Goal: Task Accomplishment & Management: Manage account settings

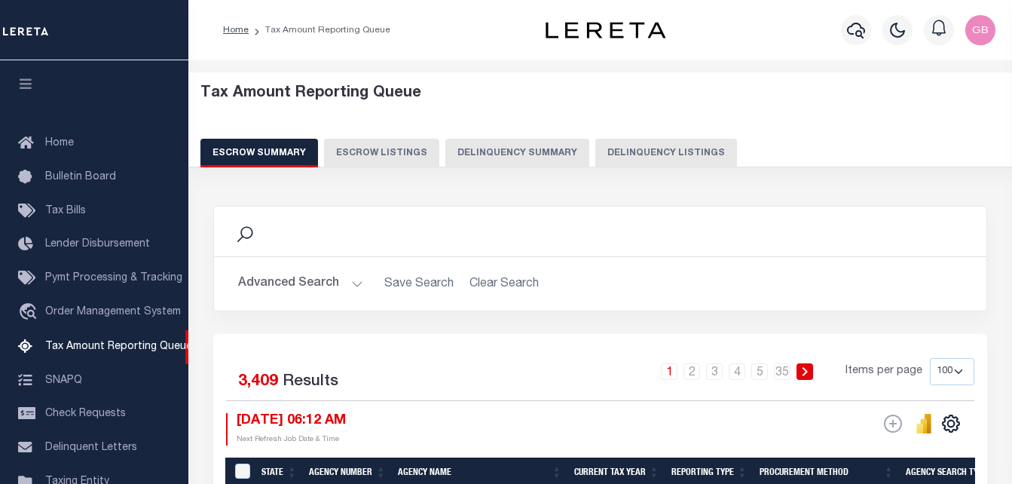
select select "100"
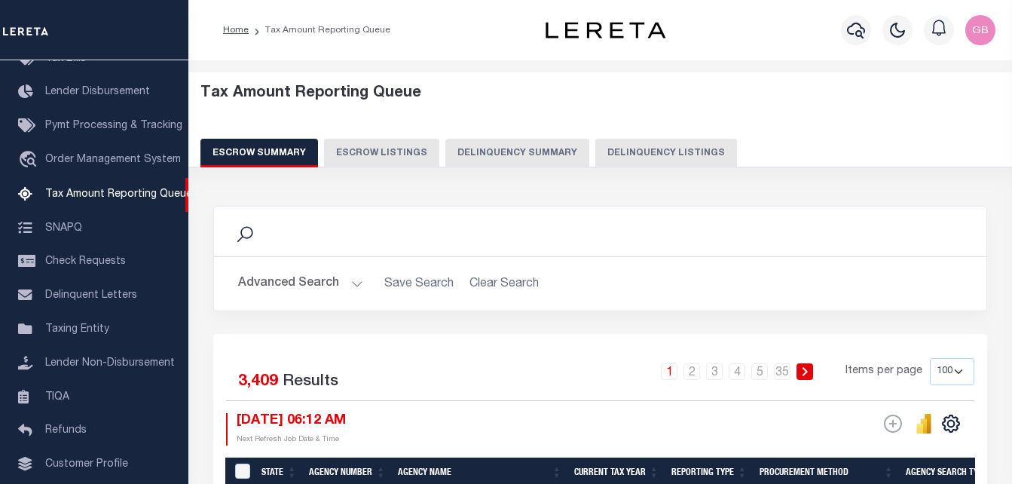
click at [605, 158] on button "Delinquency Listings" at bounding box center [666, 153] width 142 height 29
select select
select select "100"
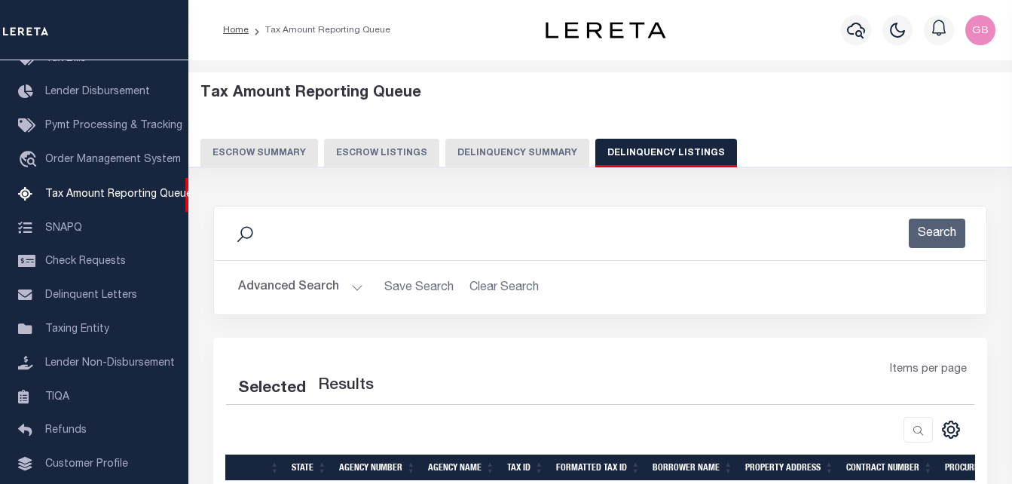
select select "100"
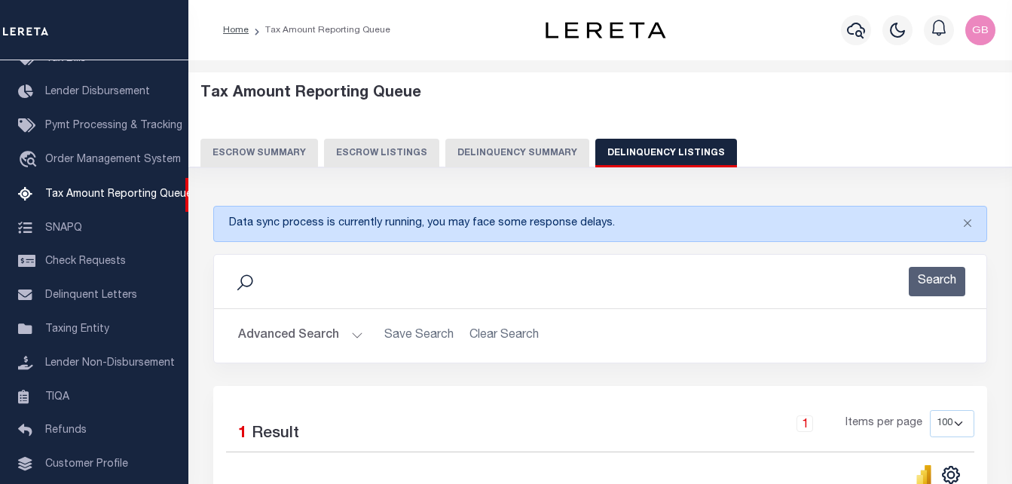
scroll to position [75, 0]
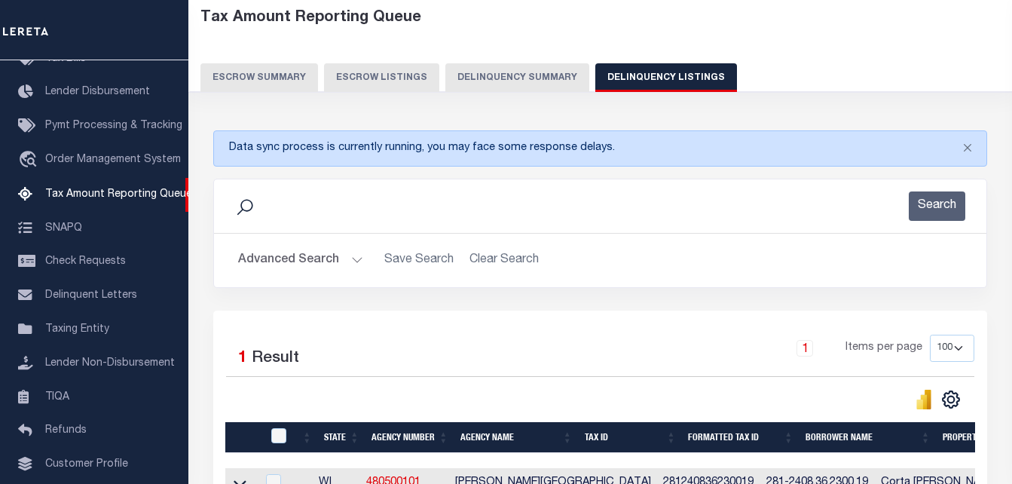
click at [350, 256] on button "Advanced Search" at bounding box center [300, 260] width 125 height 29
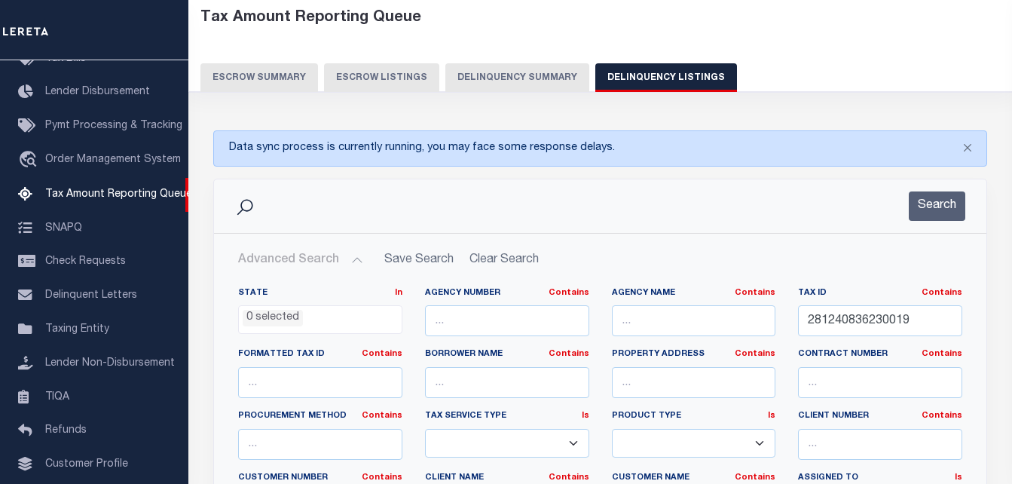
scroll to position [226, 0]
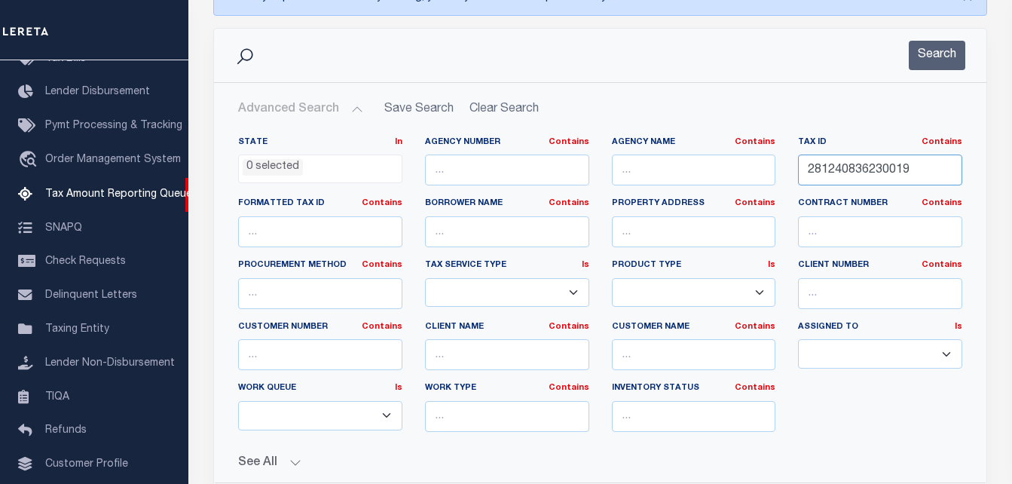
click at [842, 175] on input "281240836230019" at bounding box center [880, 169] width 164 height 31
paste input "07500075"
type input "07500075019"
click at [931, 57] on button "Search" at bounding box center [936, 55] width 56 height 29
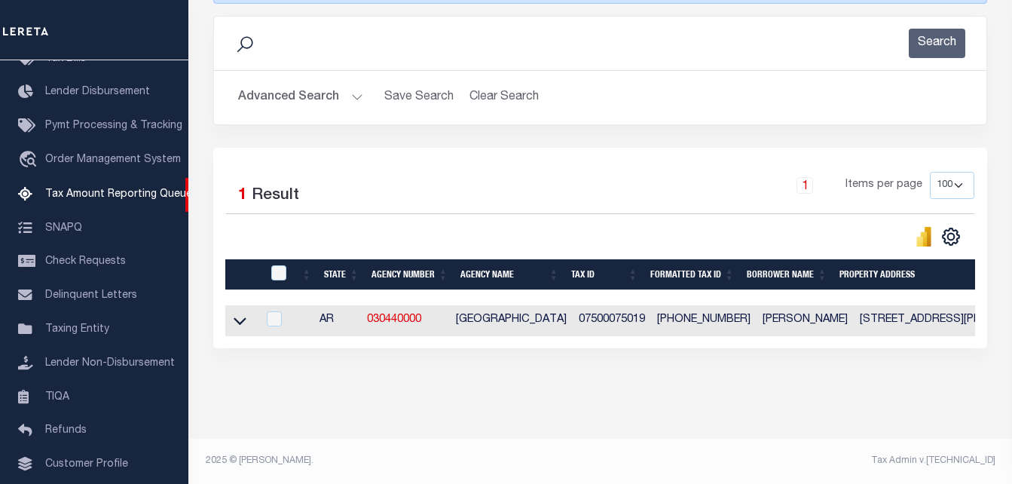
scroll to position [251, 0]
click at [245, 313] on icon at bounding box center [240, 321] width 13 height 16
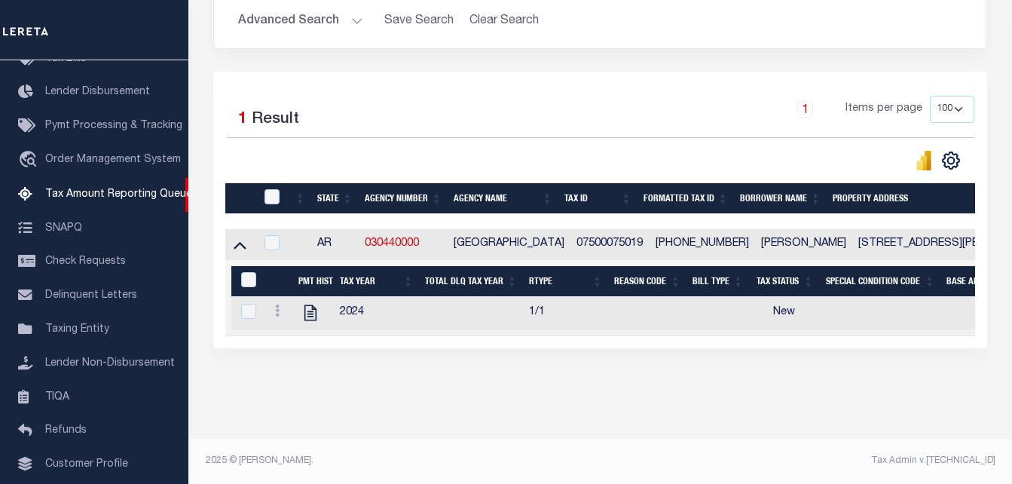
scroll to position [328, 0]
click at [280, 307] on link at bounding box center [277, 313] width 17 height 12
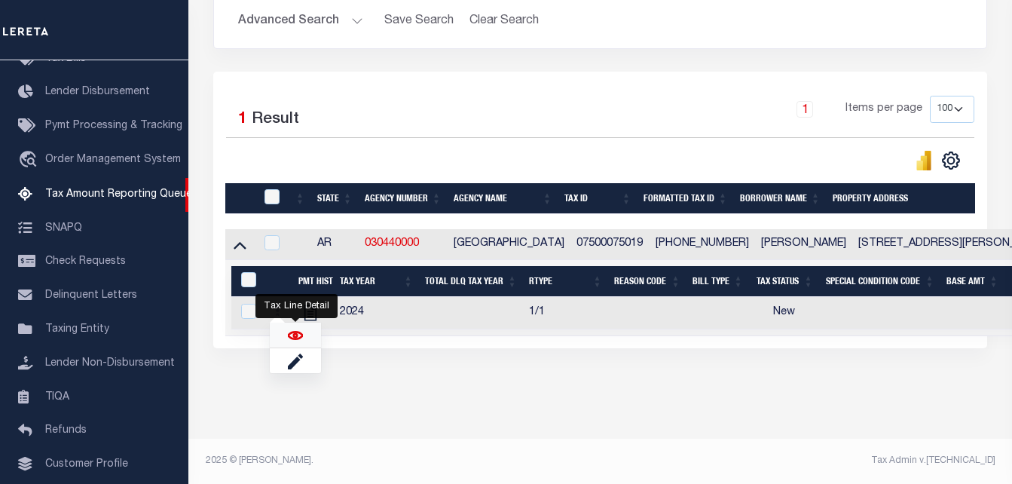
click at [292, 334] on img "" at bounding box center [295, 335] width 15 height 15
checkbox input "true"
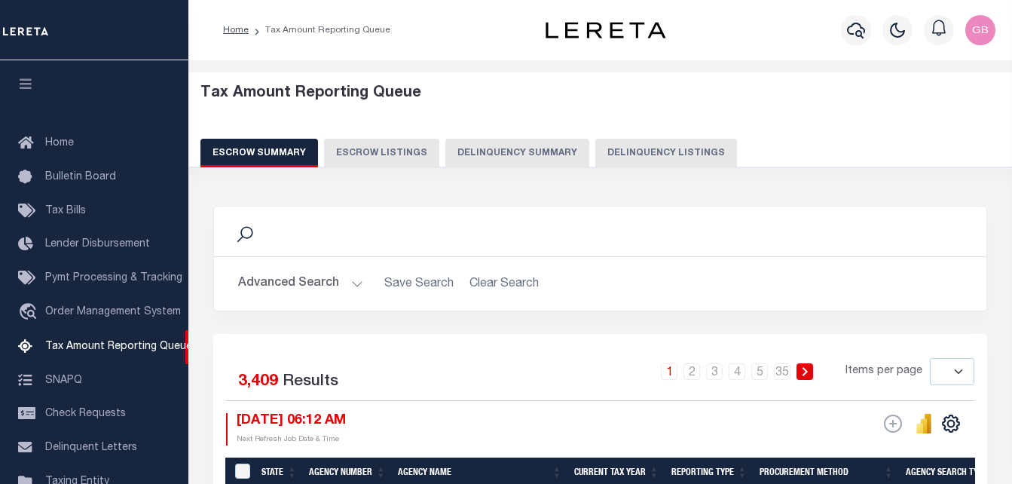
select select
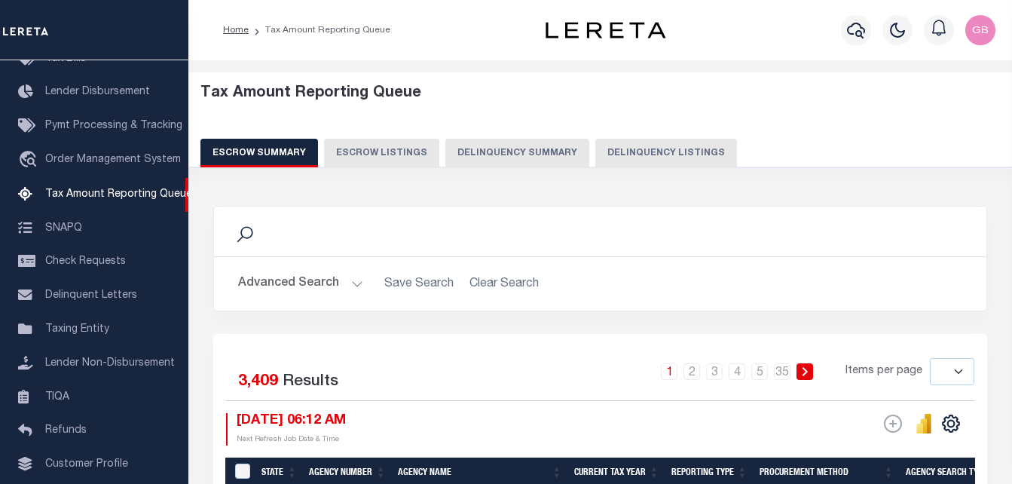
click at [630, 145] on button "Delinquency Listings" at bounding box center [666, 153] width 142 height 29
select select
select select "100"
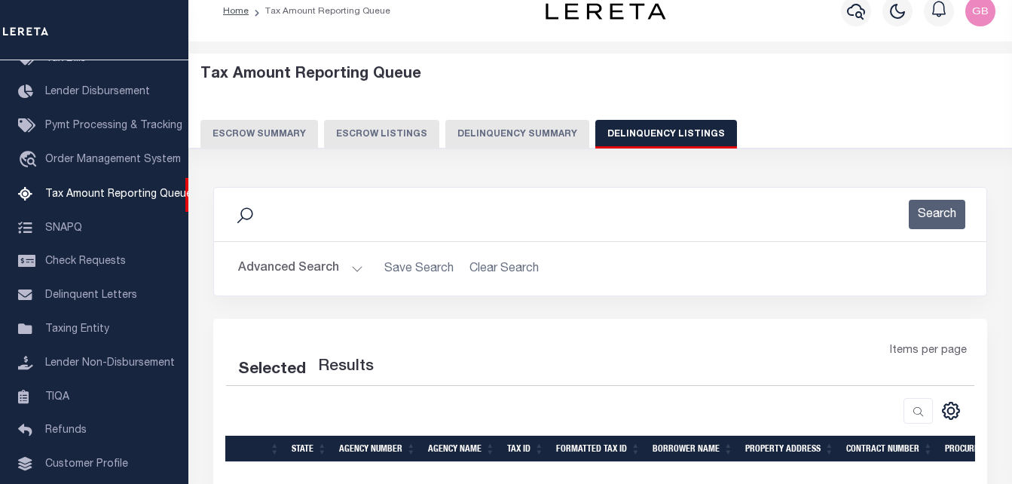
scroll to position [75, 0]
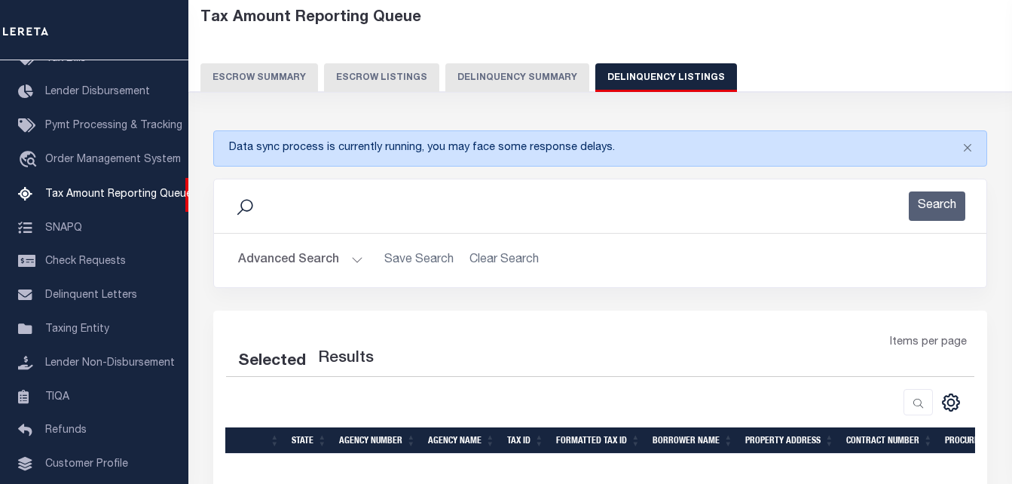
click at [347, 255] on button "Advanced Search" at bounding box center [300, 260] width 125 height 29
select select "100"
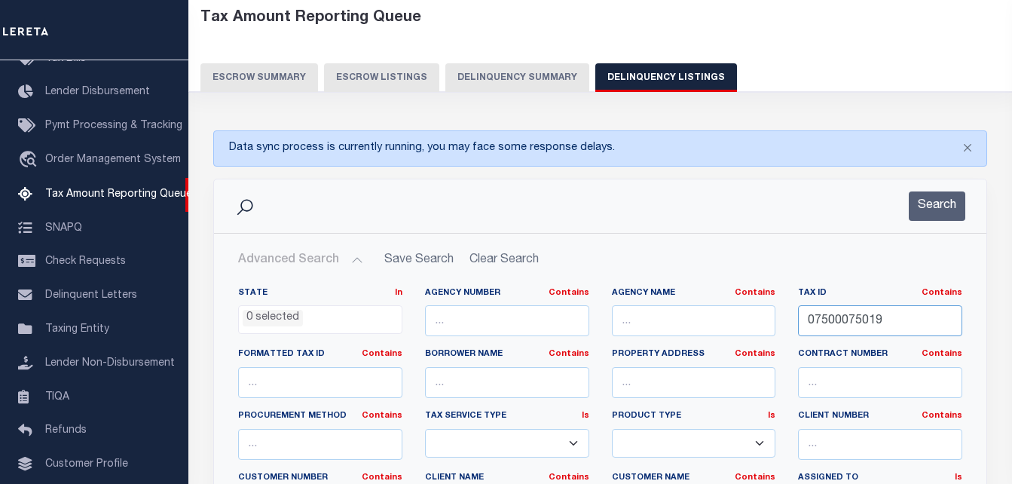
click at [847, 322] on input "07500075019" at bounding box center [880, 320] width 164 height 31
paste input "01-14088-001"
type input "001-14088-001"
click at [934, 207] on button "Search" at bounding box center [936, 205] width 56 height 29
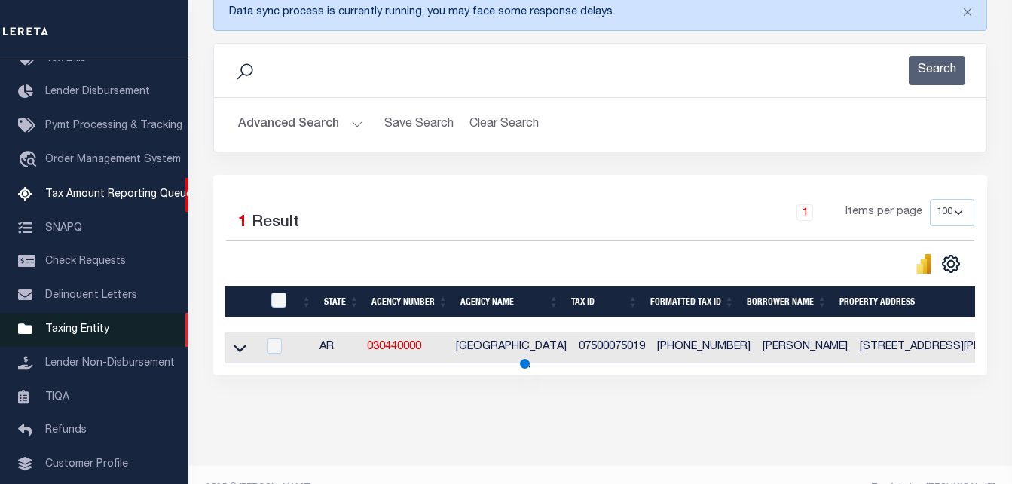
scroll to position [226, 0]
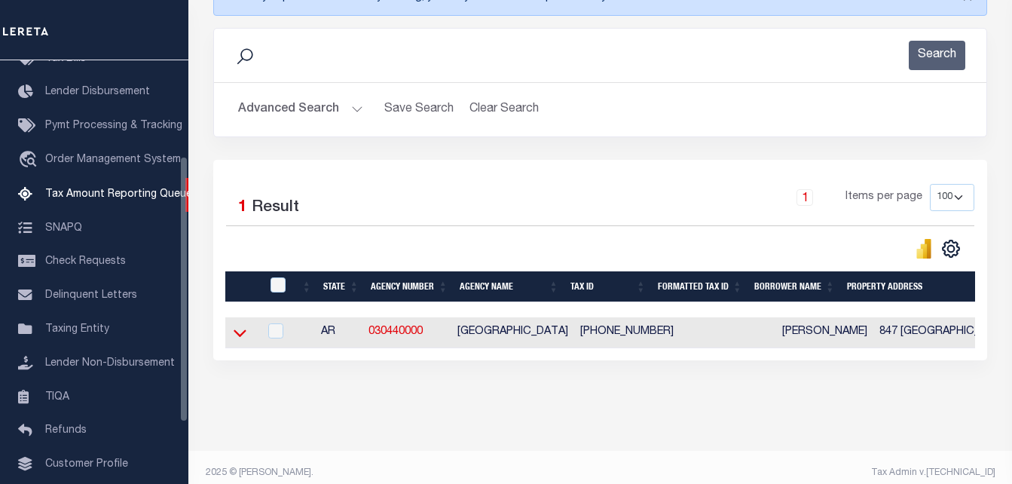
click at [237, 333] on icon at bounding box center [240, 333] width 13 height 16
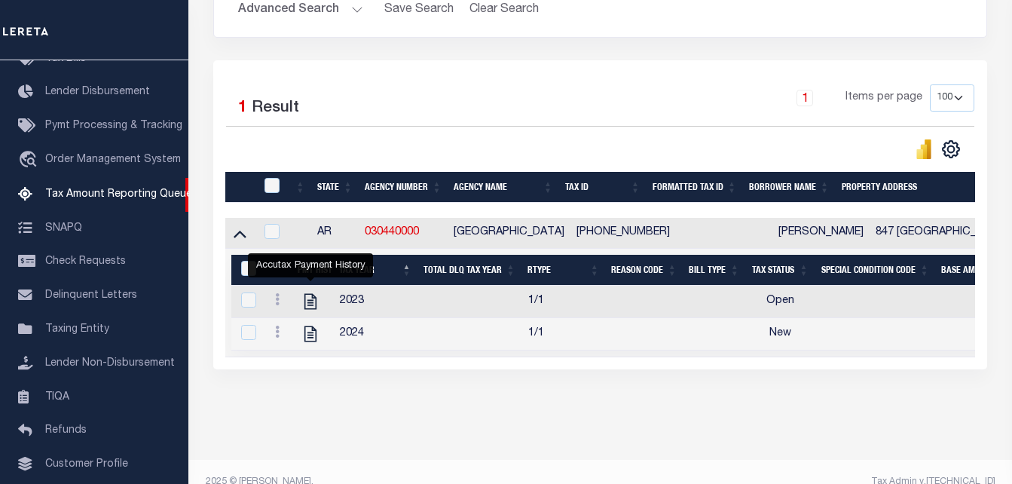
scroll to position [326, 0]
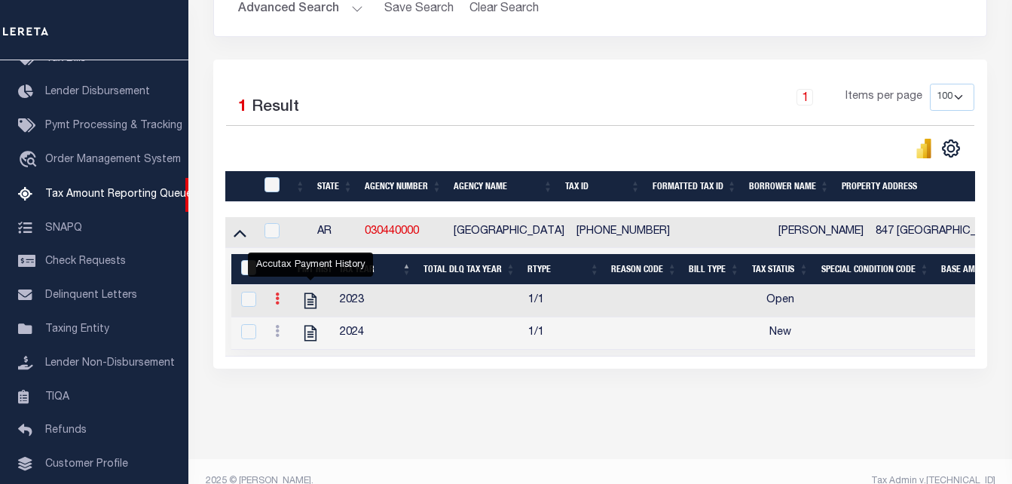
click at [273, 307] on link at bounding box center [277, 301] width 17 height 12
click at [300, 331] on img "" at bounding box center [295, 323] width 15 height 15
checkbox input "true"
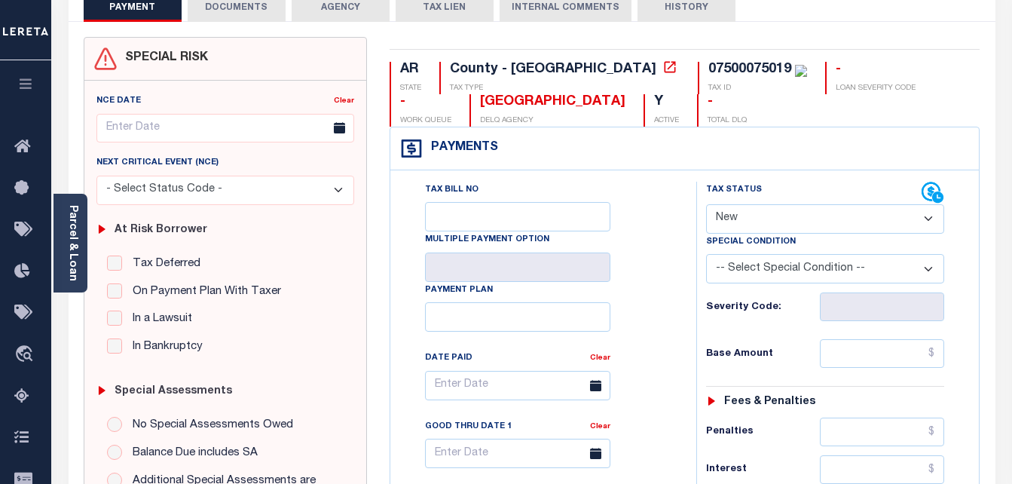
scroll to position [151, 0]
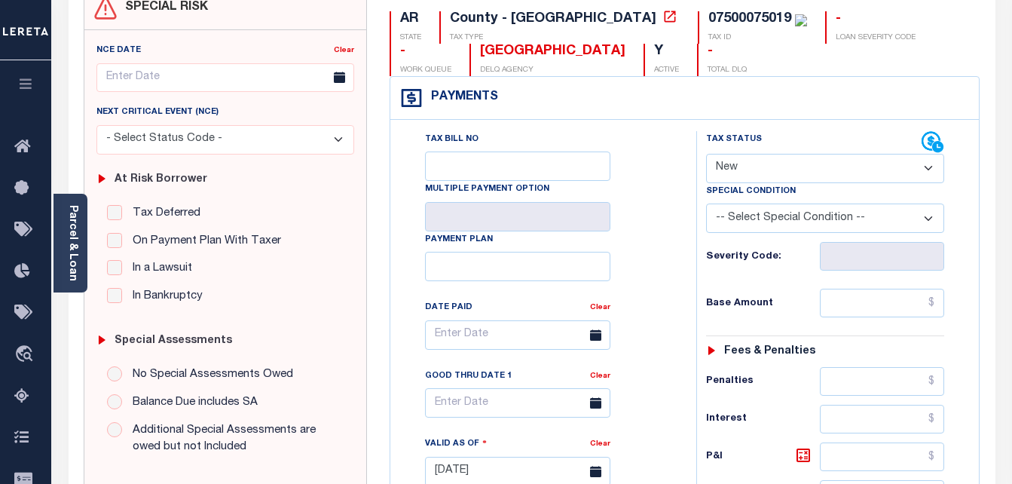
click at [725, 174] on select "- Select Status Code - Open Due/Unpaid Paid Incomplete No Tax Due Internal Refu…" at bounding box center [825, 168] width 239 height 29
select select "DUE"
click at [706, 154] on select "- Select Status Code - Open Due/Unpaid Paid Incomplete No Tax Due Internal Refu…" at bounding box center [825, 168] width 239 height 29
type input "[DATE]"
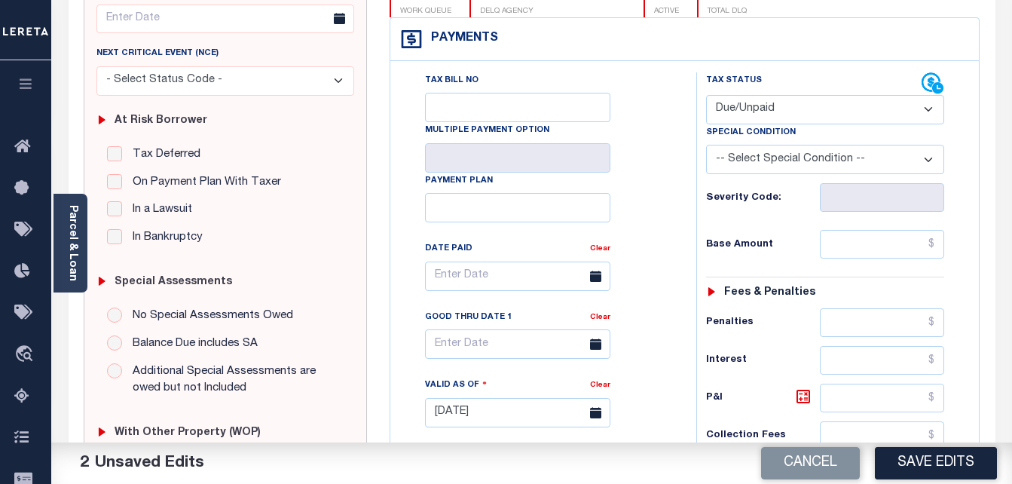
scroll to position [226, 0]
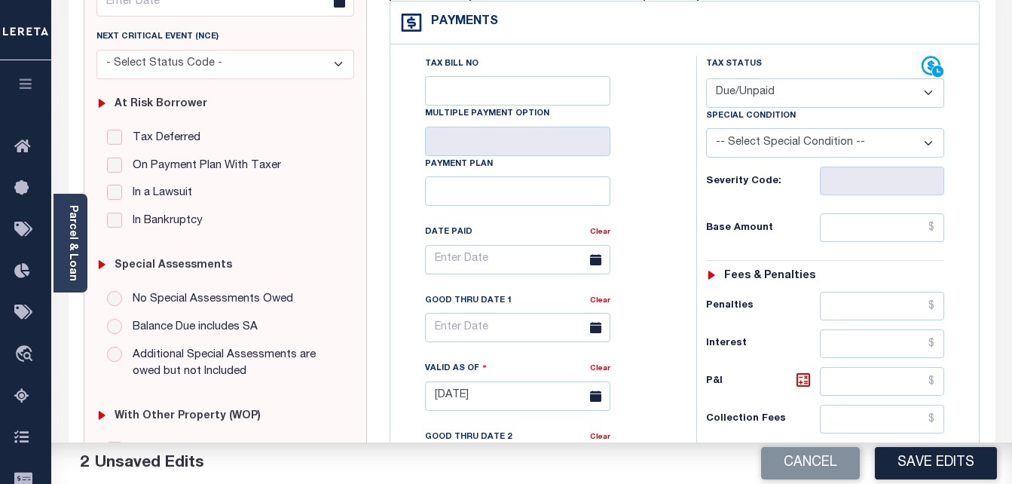
click at [753, 92] on select "- Select Status Code - Open Due/Unpaid Paid Incomplete No Tax Due Internal Refu…" at bounding box center [825, 92] width 239 height 29
select select "PYD"
click at [706, 79] on select "- Select Status Code - Open Due/Unpaid Paid Incomplete No Tax Due Internal Refu…" at bounding box center [825, 92] width 239 height 29
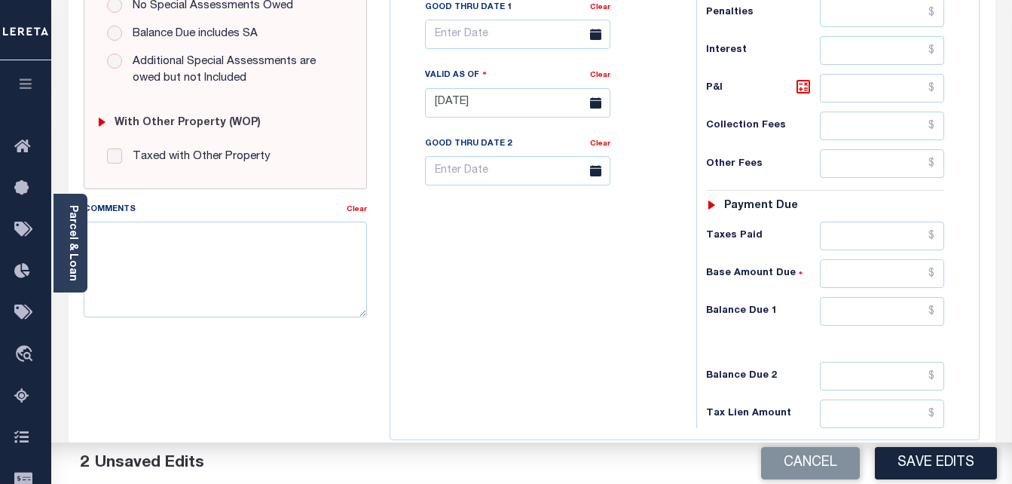
scroll to position [527, 0]
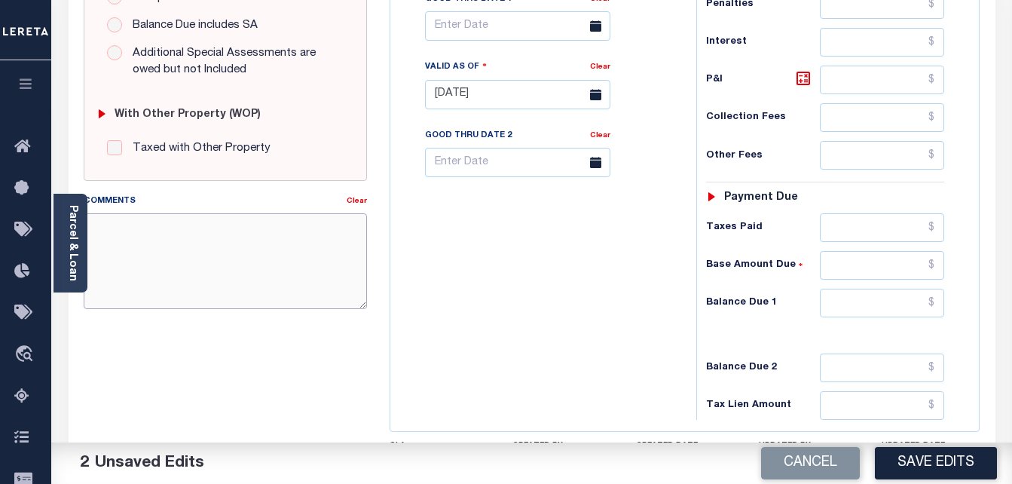
click at [261, 242] on textarea "Comments" at bounding box center [226, 260] width 284 height 95
paste textarea "Jesicca"
type textarea "Spoke to TC Jesicca taxes paid current"
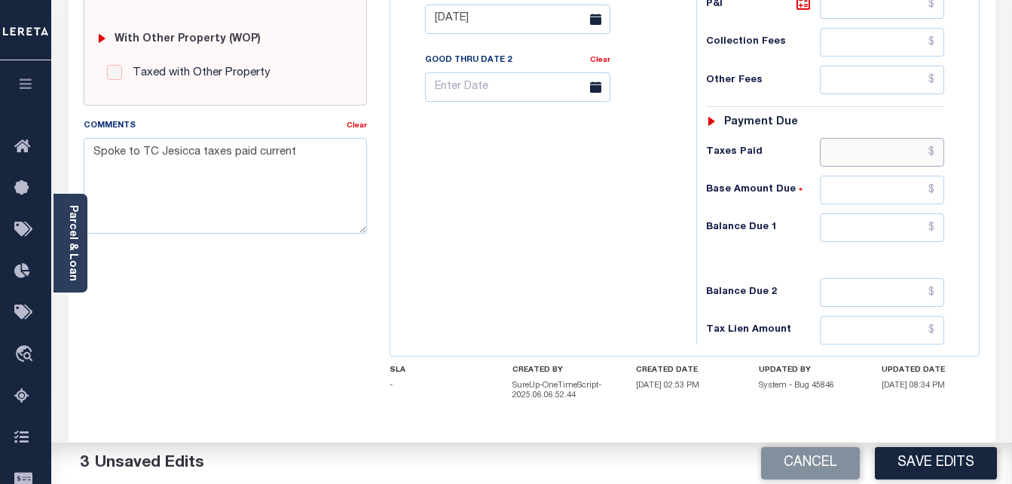
click at [937, 155] on input "text" at bounding box center [882, 152] width 124 height 29
click at [936, 153] on input "text" at bounding box center [882, 152] width 124 height 29
paste input "982.55"
type input "$982.55"
click at [947, 460] on button "Save Edits" at bounding box center [936, 463] width 122 height 32
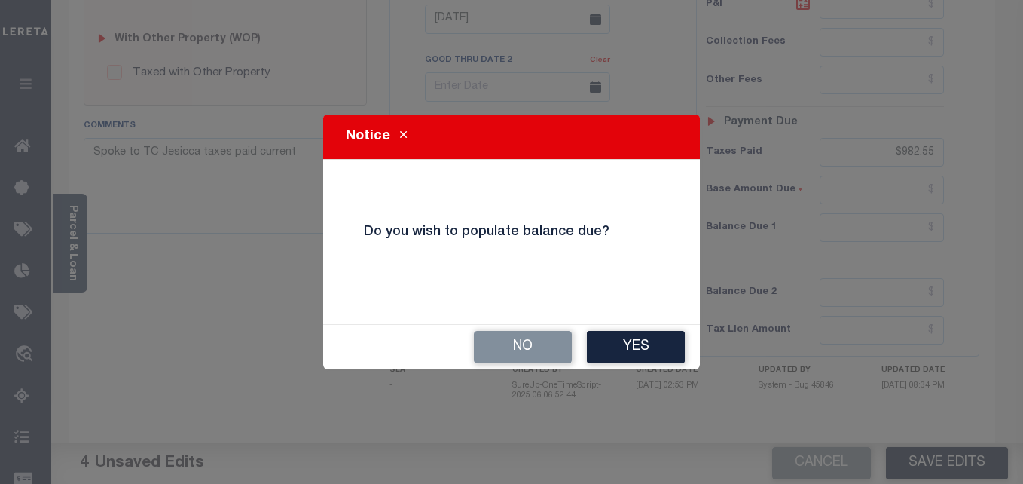
click at [559, 352] on button "No" at bounding box center [523, 347] width 98 height 32
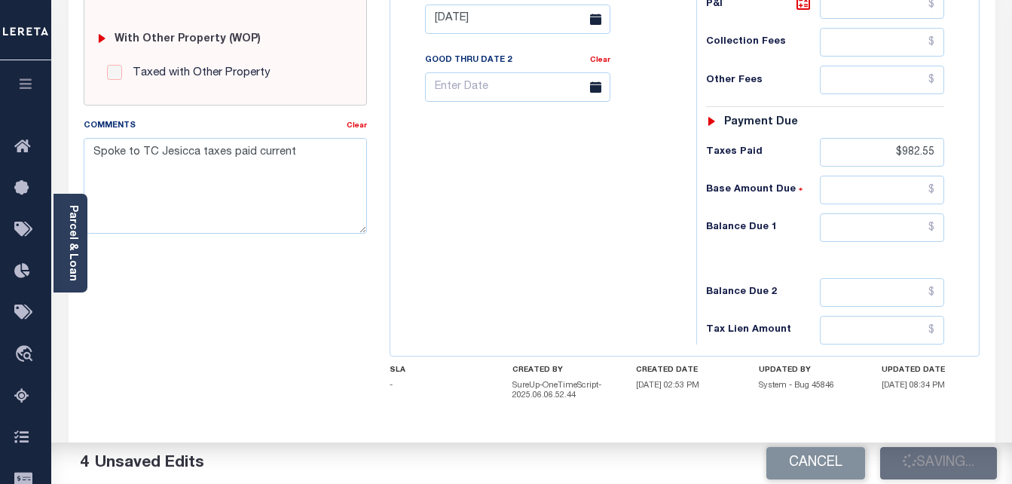
checkbox input "false"
type input "$982.55"
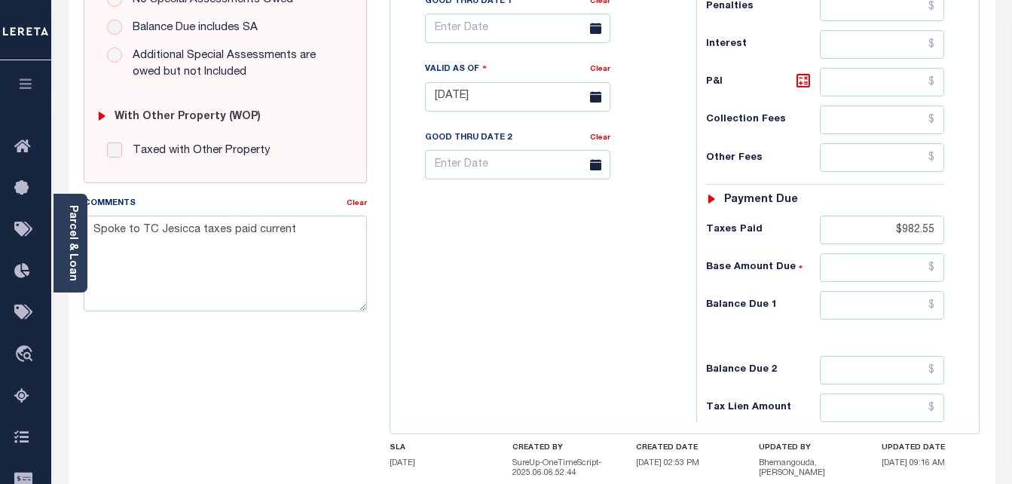
scroll to position [527, 0]
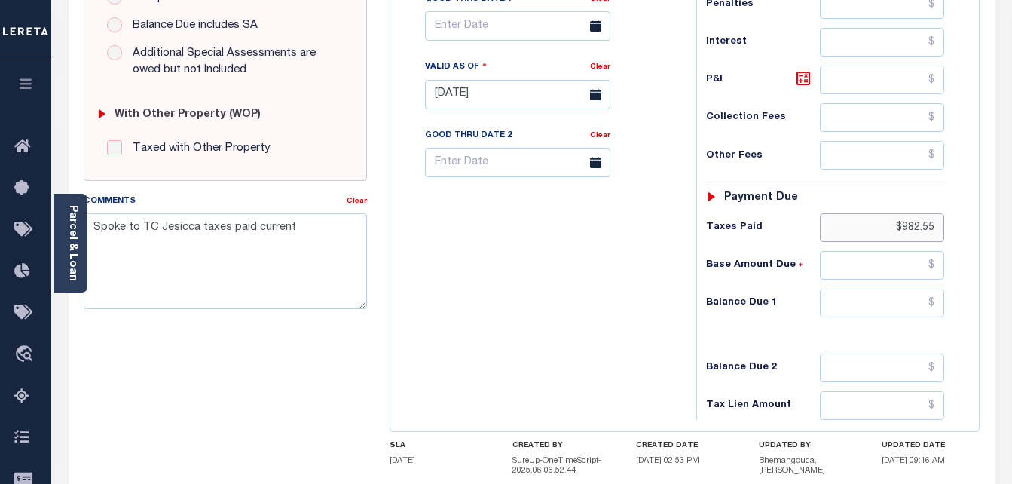
click at [915, 233] on input "$982.55" at bounding box center [882, 227] width 124 height 29
click at [937, 310] on input "text" at bounding box center [882, 303] width 124 height 29
type input "$0.00"
click at [545, 340] on div "Tax Bill No Multiple Payment Option Payment Plan Clear" at bounding box center [539, 86] width 291 height 665
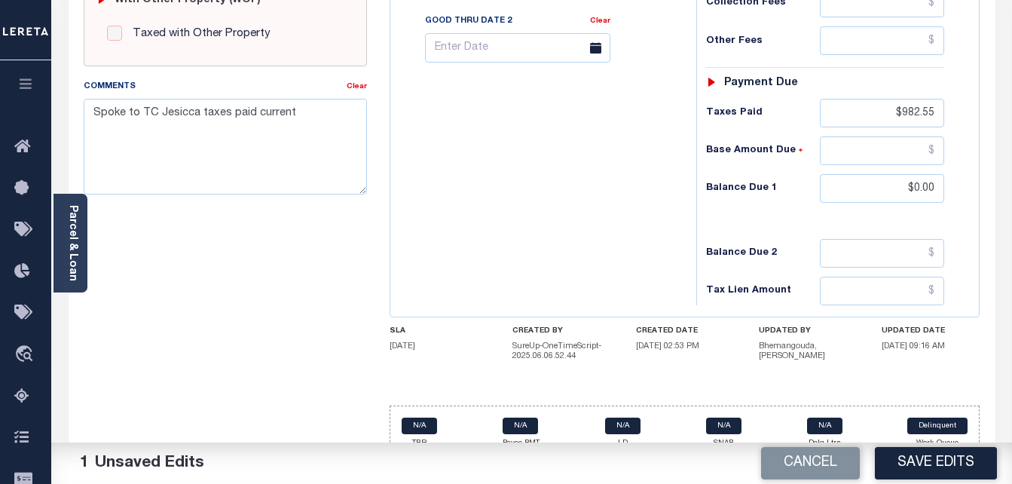
scroll to position [667, 0]
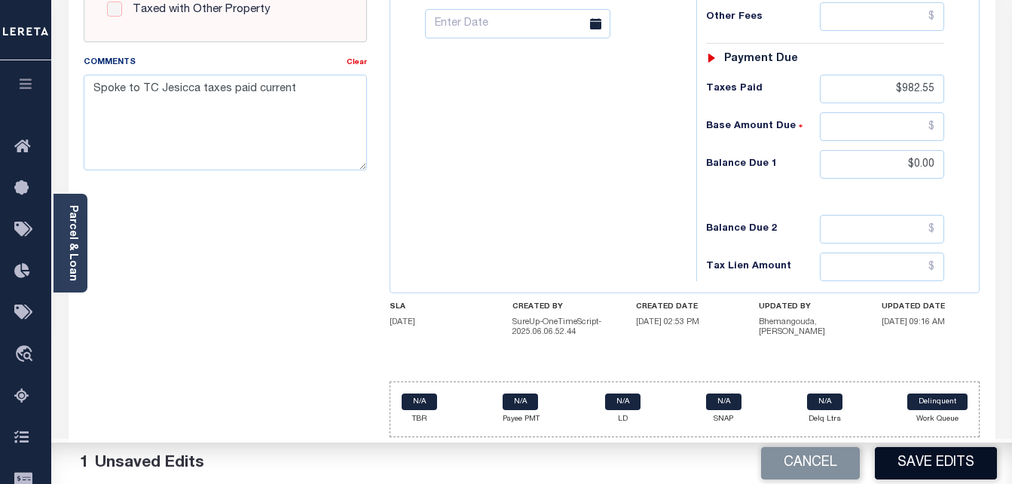
click at [927, 457] on button "Save Edits" at bounding box center [936, 463] width 122 height 32
checkbox input "false"
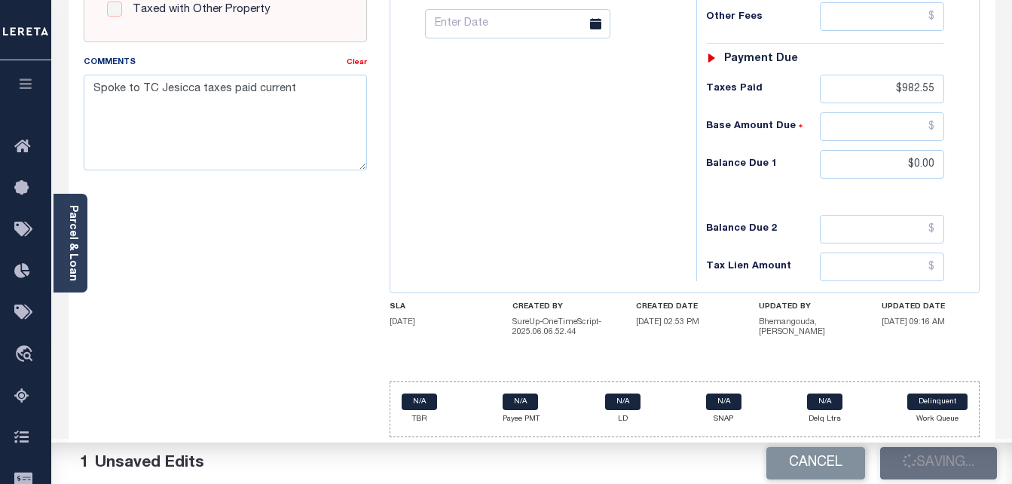
type input "$982.55"
type input "$0"
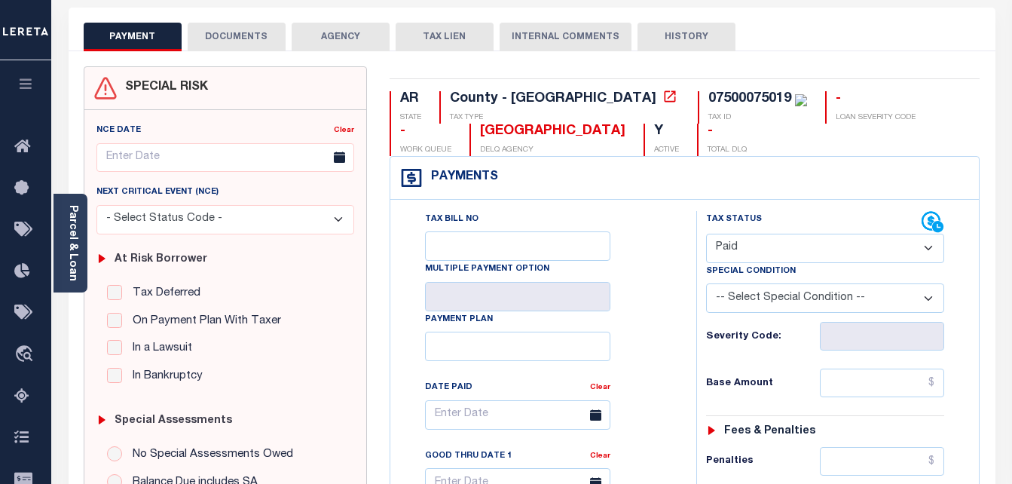
scroll to position [0, 0]
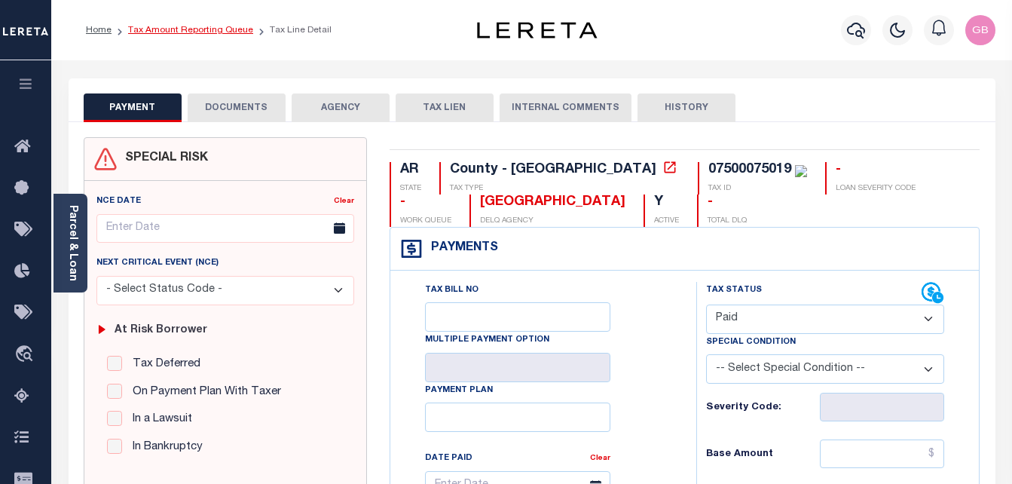
click at [203, 34] on link "Tax Amount Reporting Queue" at bounding box center [190, 30] width 125 height 9
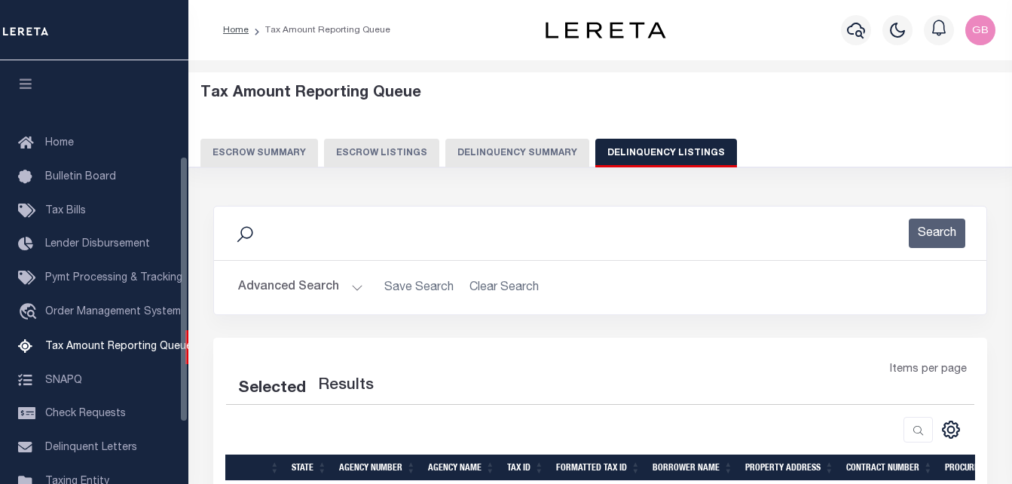
select select "100"
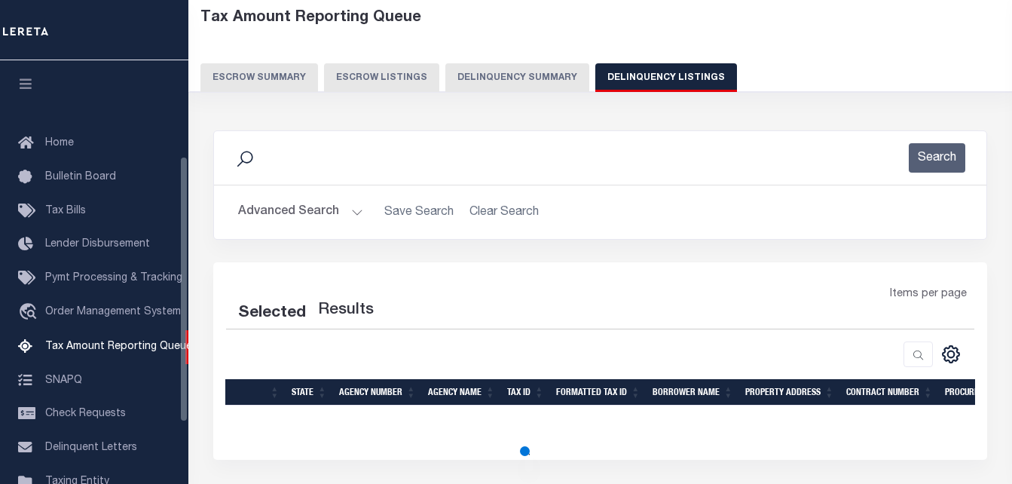
select select "100"
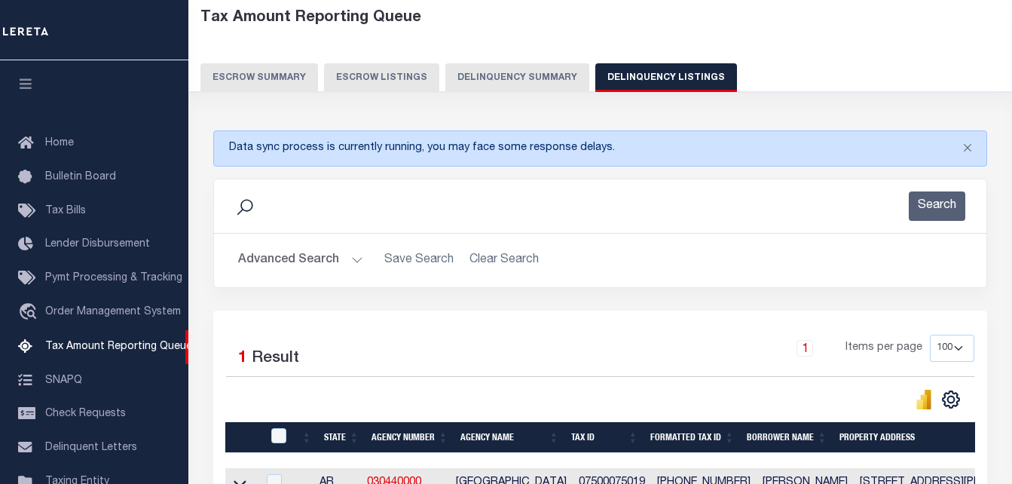
scroll to position [152, 0]
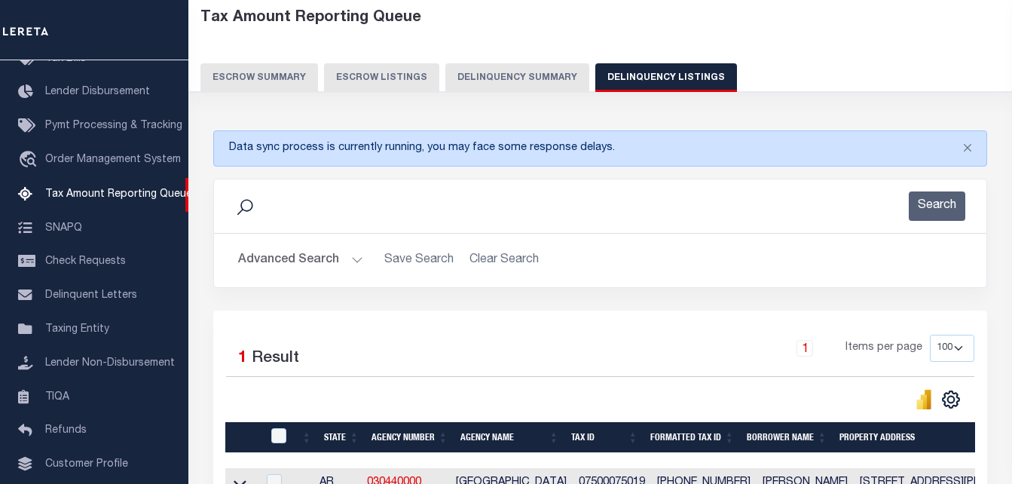
click at [354, 258] on button "Advanced Search" at bounding box center [300, 260] width 125 height 29
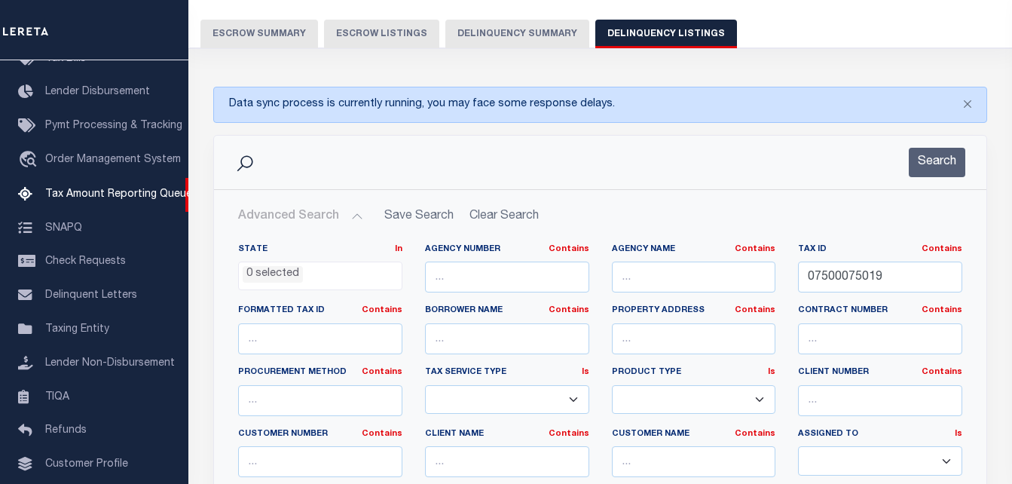
scroll to position [226, 0]
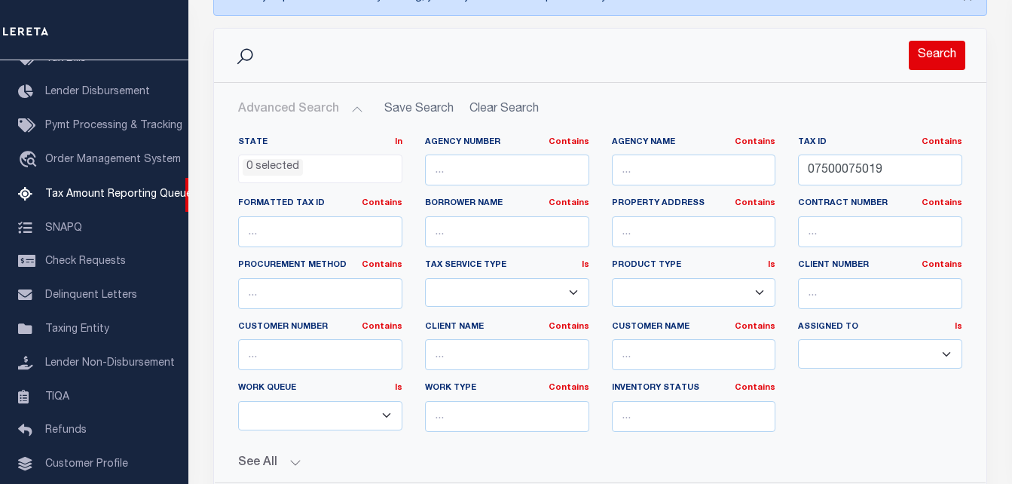
click at [925, 63] on button "Search" at bounding box center [936, 55] width 56 height 29
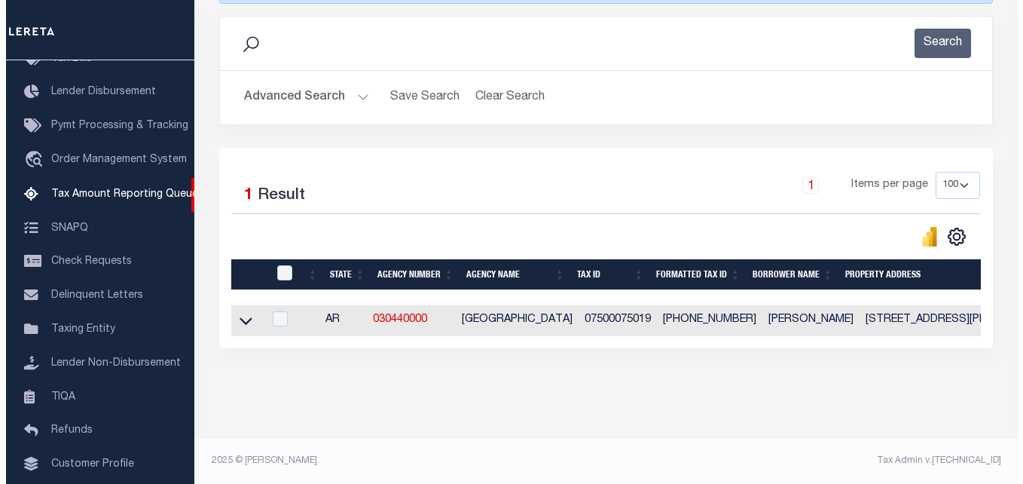
scroll to position [251, 0]
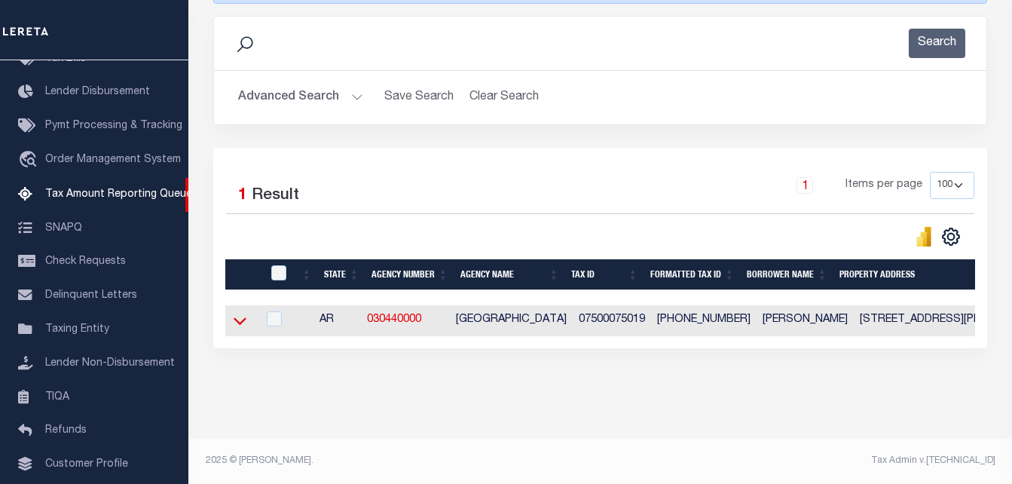
click at [237, 313] on icon at bounding box center [240, 321] width 13 height 16
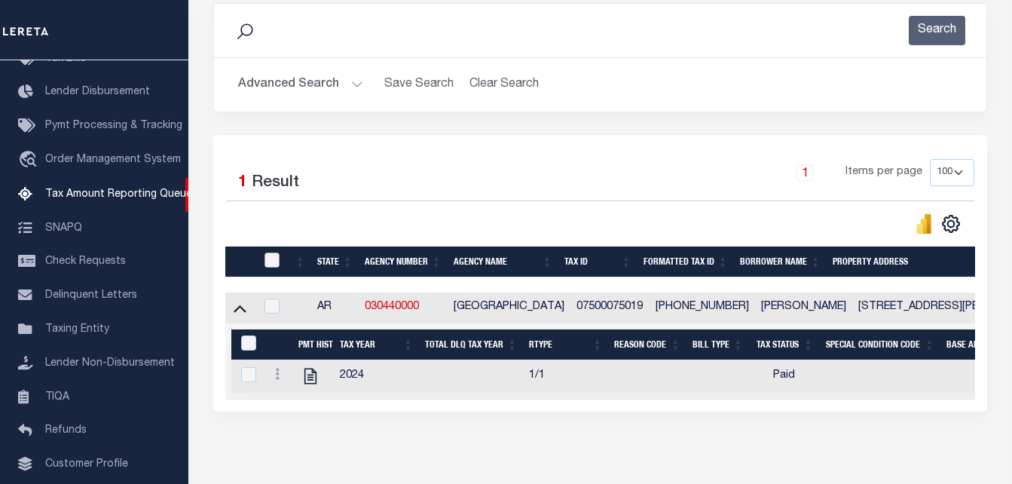
click at [268, 261] on input "checkbox" at bounding box center [271, 259] width 15 height 15
checkbox input "true"
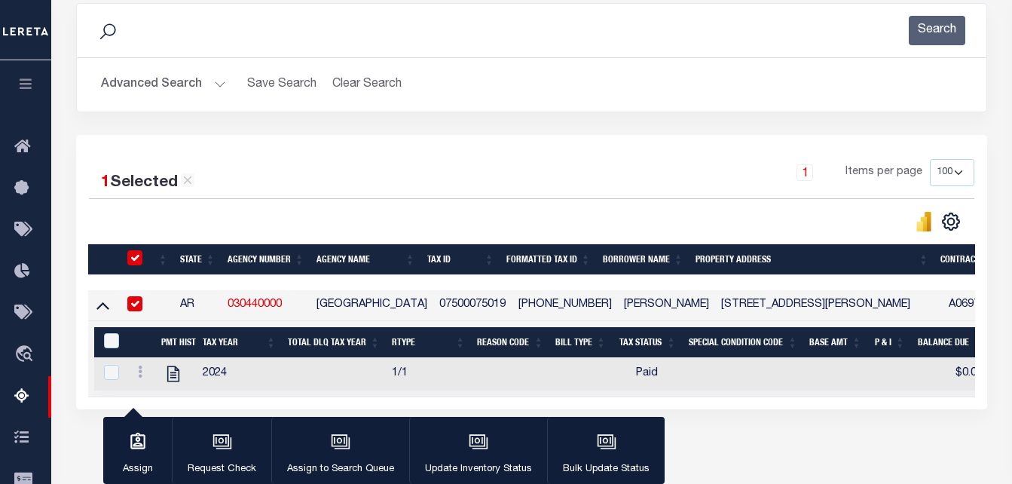
click at [238, 347] on th "Tax Year" at bounding box center [239, 342] width 85 height 31
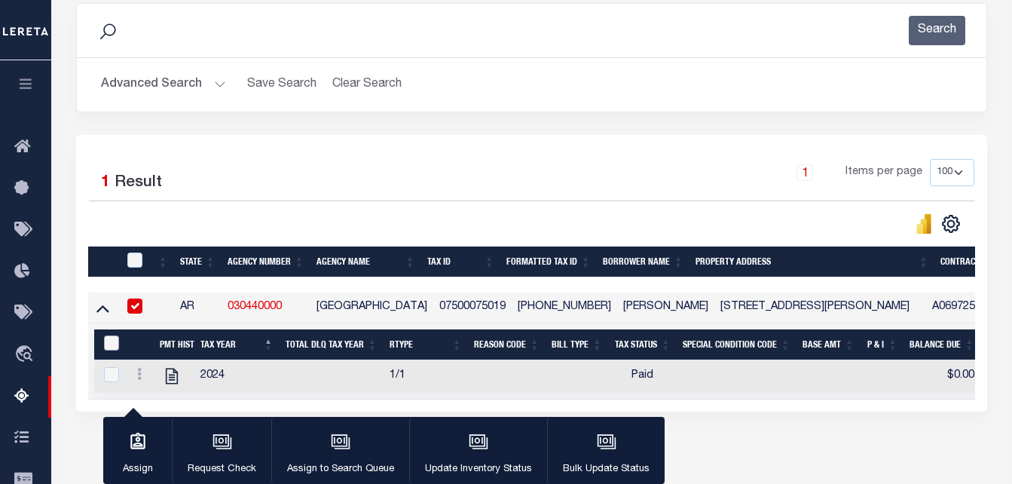
click at [107, 342] on input "&nbsp;" at bounding box center [111, 342] width 15 height 15
checkbox input "true"
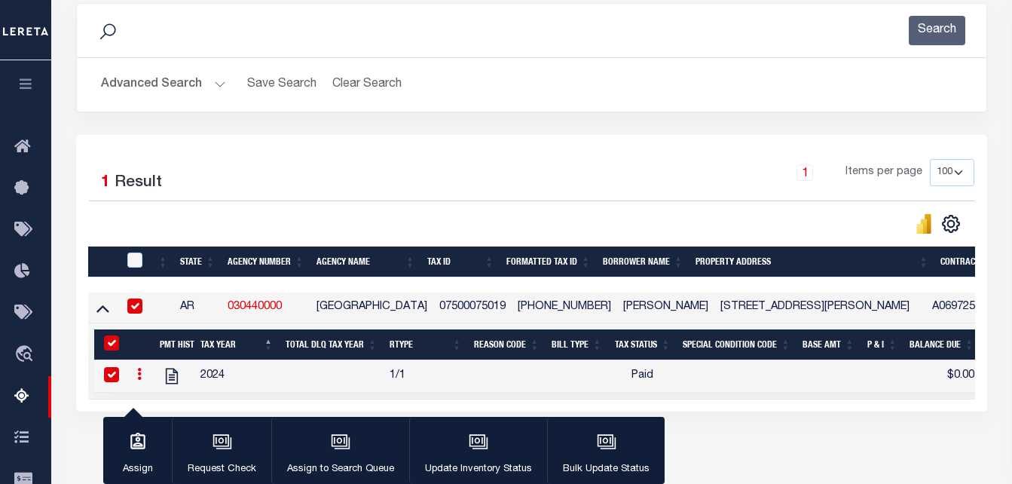
click at [132, 254] on th at bounding box center [133, 261] width 31 height 31
click at [133, 267] on input "checkbox" at bounding box center [134, 259] width 15 height 15
checkbox input "true"
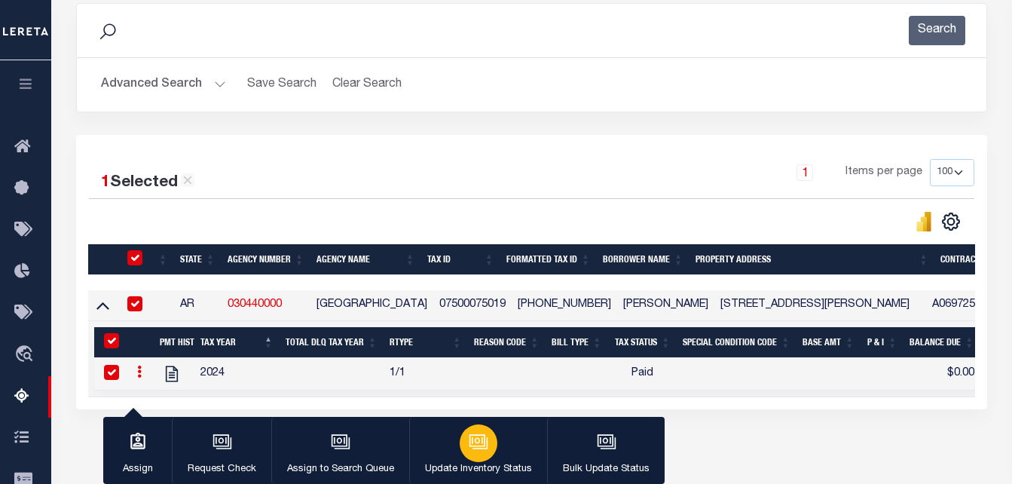
click at [461, 441] on div "button" at bounding box center [479, 443] width 38 height 38
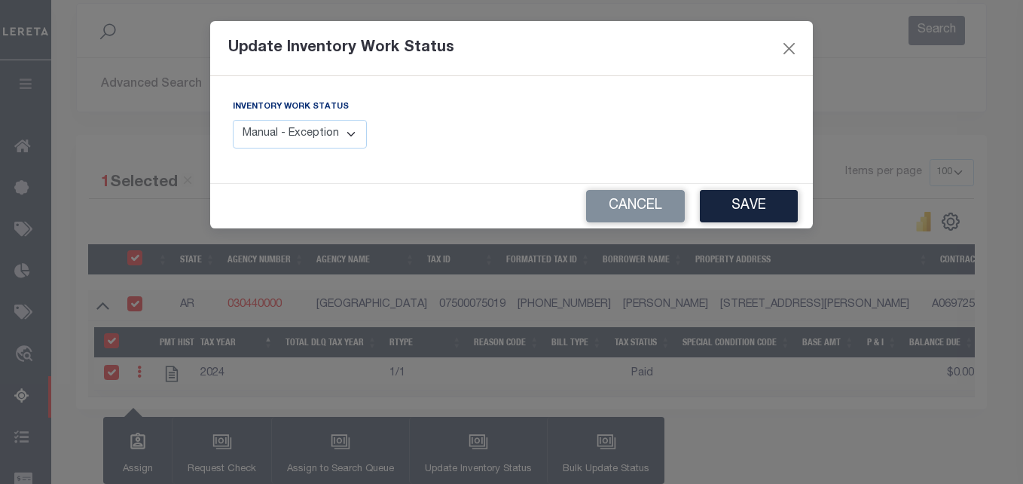
click at [344, 127] on select "Manual - Exception Pended - Awaiting Search Late Add Exception Completed" at bounding box center [300, 134] width 134 height 29
select select "4"
click at [233, 120] on select "Manual - Exception Pended - Awaiting Search Late Add Exception Completed" at bounding box center [300, 134] width 134 height 29
click at [751, 209] on button "Save" at bounding box center [749, 206] width 98 height 32
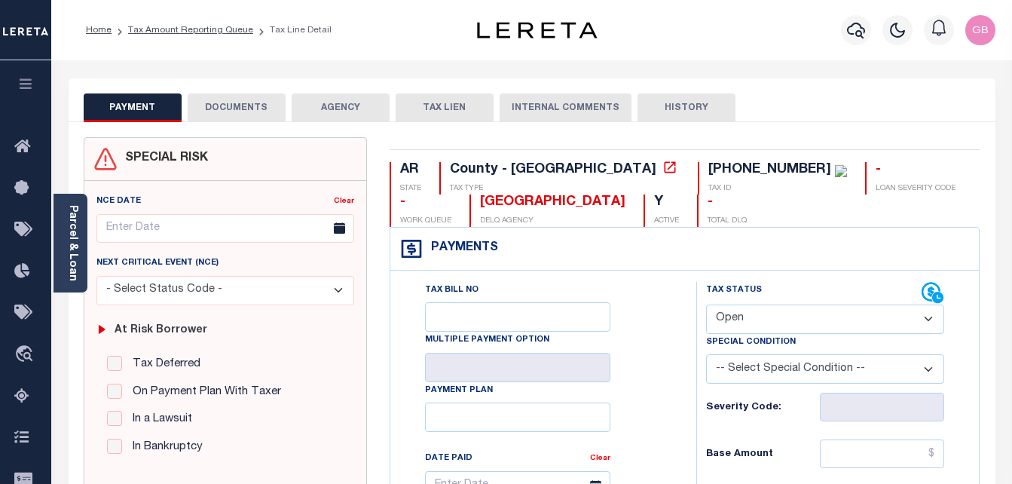
click at [771, 325] on select "- Select Status Code - Open Due/Unpaid Paid Incomplete No Tax Due Internal Refu…" at bounding box center [825, 318] width 239 height 29
select select "DUE"
click at [706, 305] on select "- Select Status Code - Open Due/Unpaid Paid Incomplete No Tax Due Internal Refu…" at bounding box center [825, 318] width 239 height 29
type input "[DATE]"
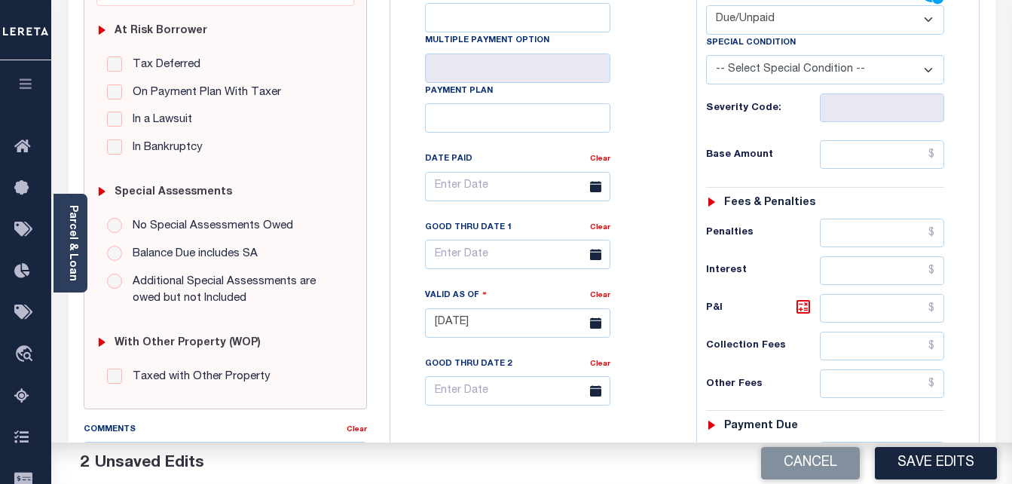
scroll to position [377, 0]
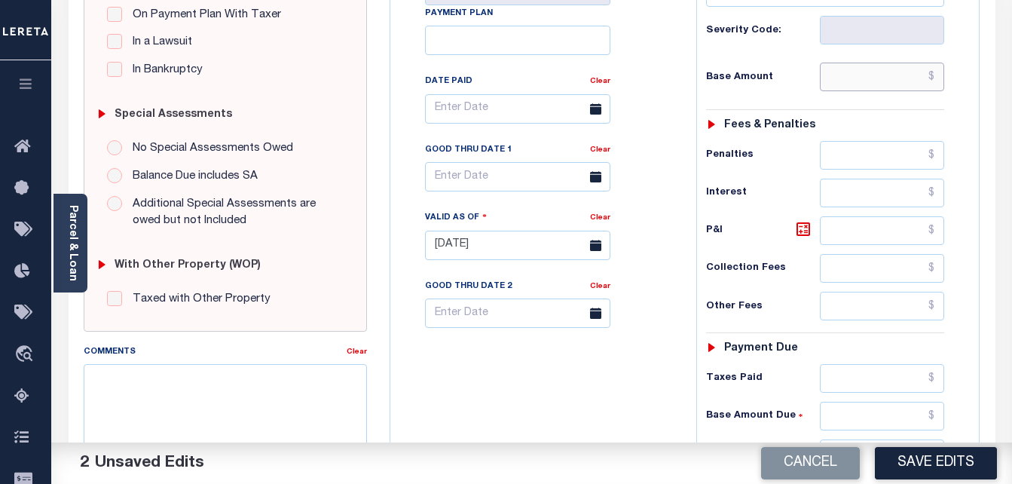
click at [938, 79] on input "text" at bounding box center [882, 77] width 124 height 29
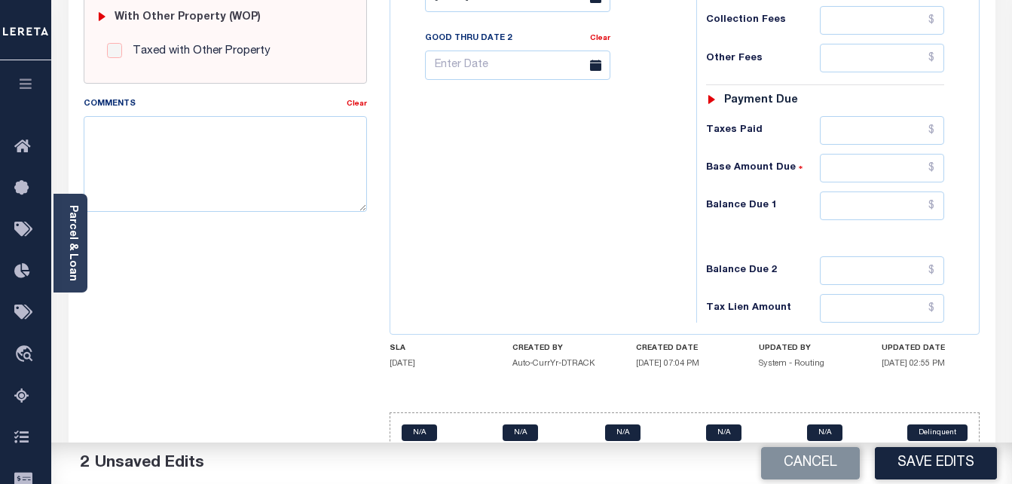
scroll to position [658, 0]
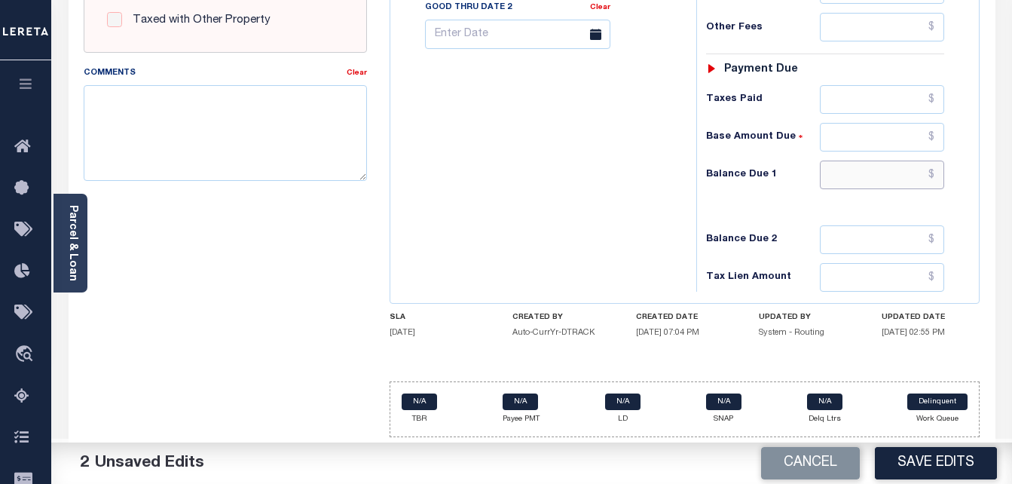
click at [935, 177] on input "text" at bounding box center [882, 174] width 124 height 29
paste input "4876.60"
type input "$4,876.60"
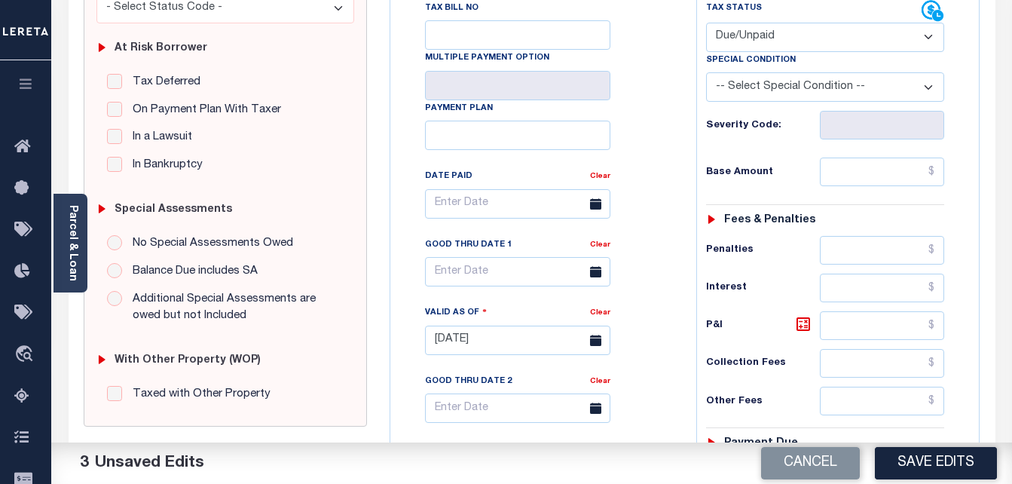
scroll to position [281, 0]
click at [931, 173] on input "text" at bounding box center [882, 172] width 124 height 29
paste input "4074.53"
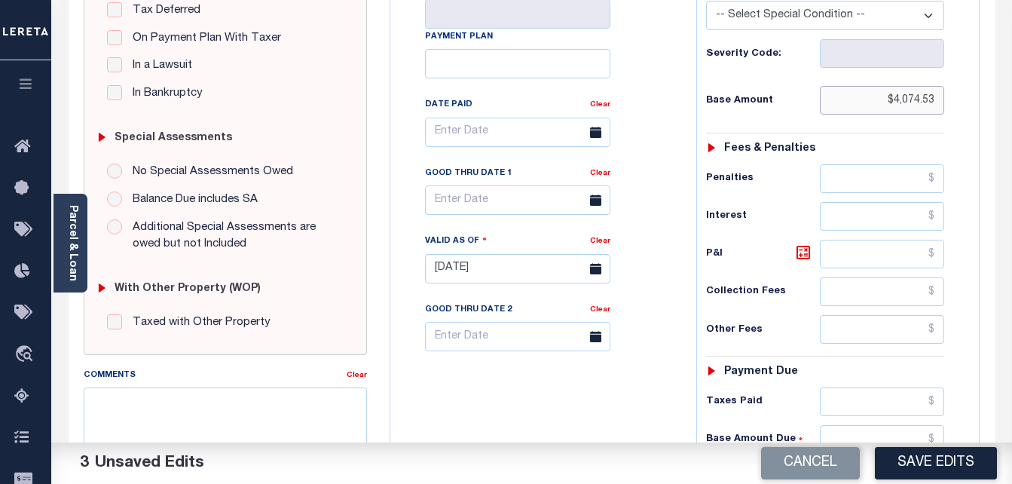
scroll to position [356, 0]
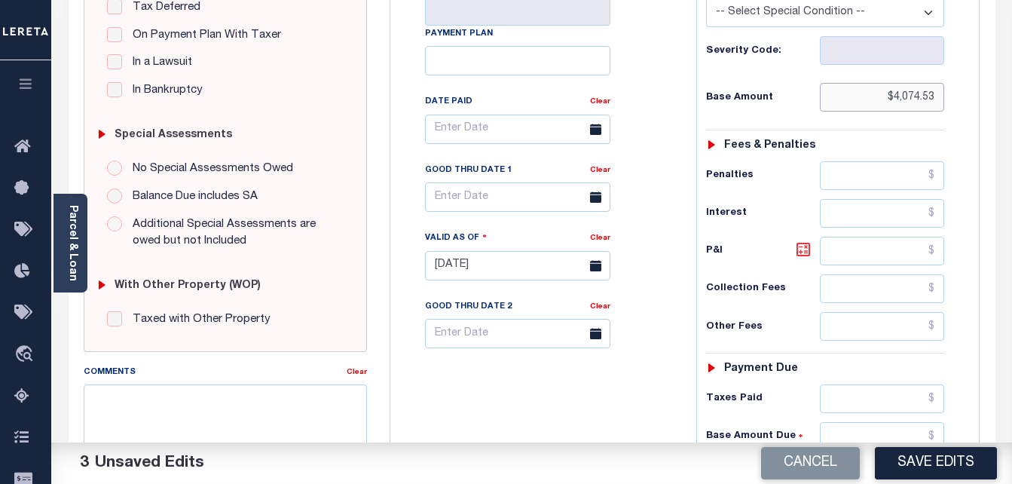
type input "$4,074.53"
drag, startPoint x: 799, startPoint y: 252, endPoint x: 788, endPoint y: 249, distance: 11.0
click at [799, 252] on icon at bounding box center [803, 249] width 18 height 18
type input "$802.07"
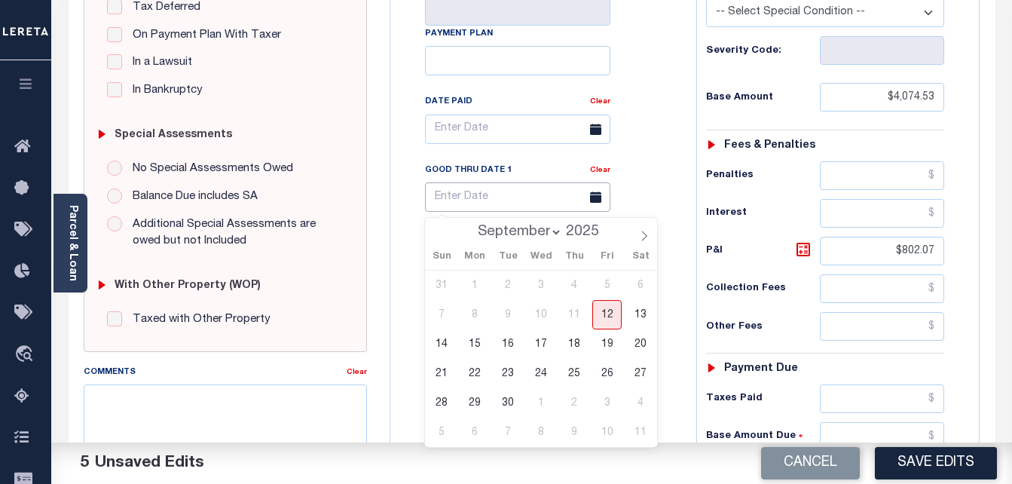
click at [492, 195] on input "text" at bounding box center [517, 196] width 185 height 29
click at [515, 408] on span "30" at bounding box center [507, 402] width 29 height 29
type input "09/30/2025"
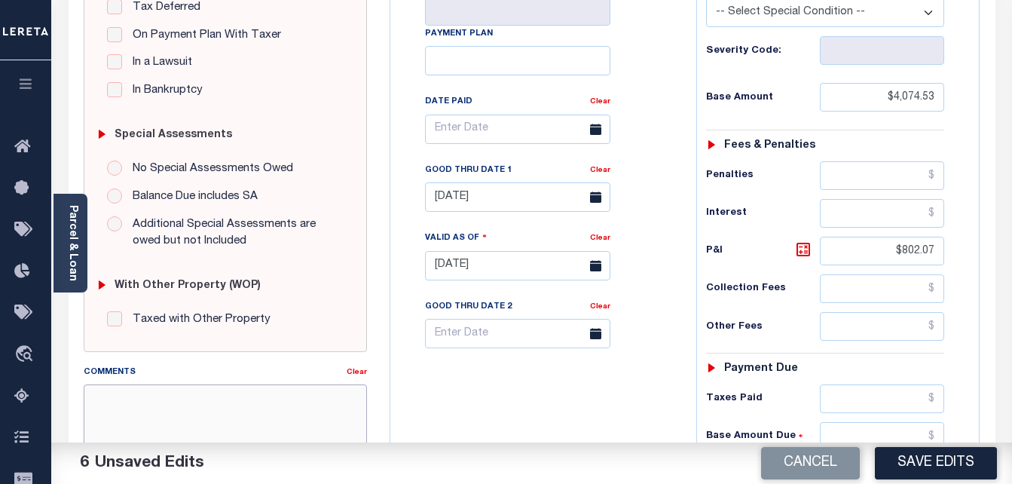
click at [309, 410] on textarea "Comments" at bounding box center [226, 431] width 284 height 95
paste textarea "Spoke to TC Jesicca taxes paid current"
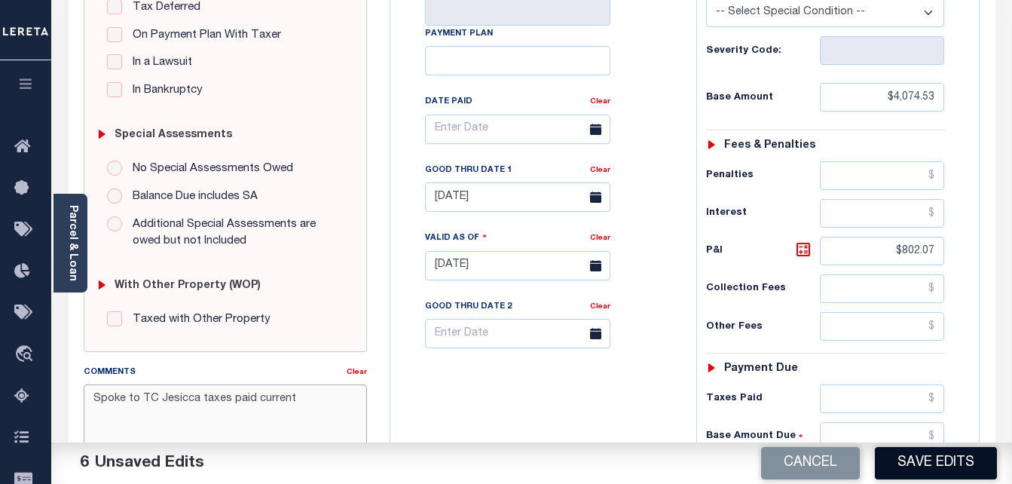
type textarea "Spoke to TC Jesicca taxes paid current"
click at [920, 457] on button "Save Edits" at bounding box center [936, 463] width 122 height 32
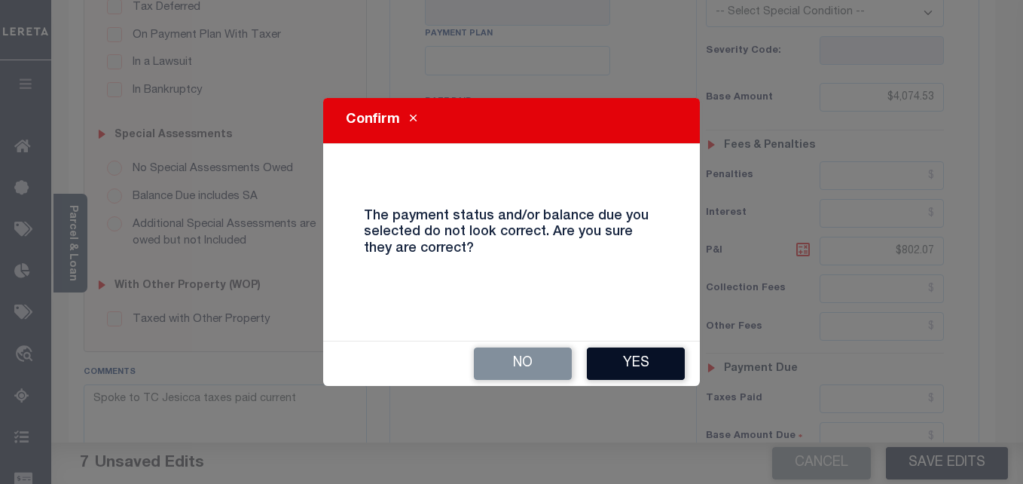
click at [612, 359] on button "Yes" at bounding box center [636, 363] width 98 height 32
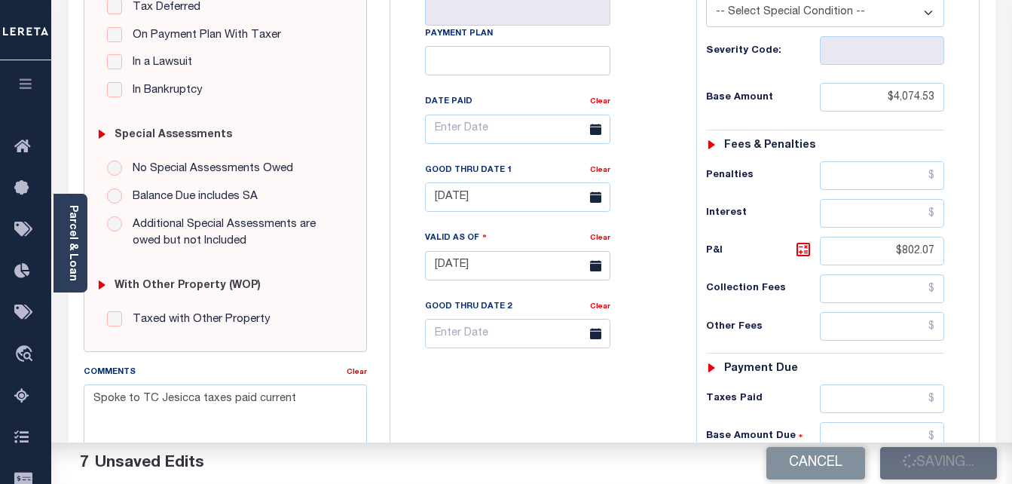
checkbox input "false"
type input "$4,074.53"
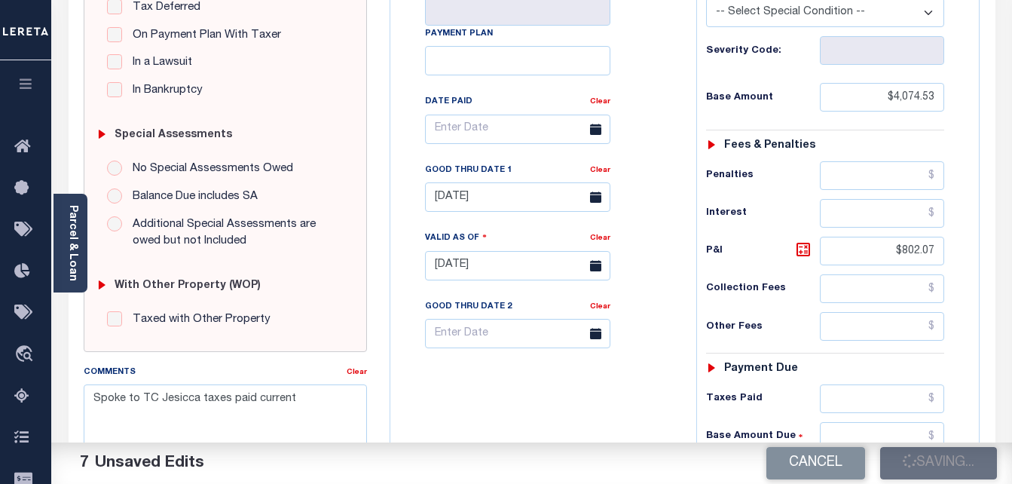
type input "$802.07"
type input "$4,876.6"
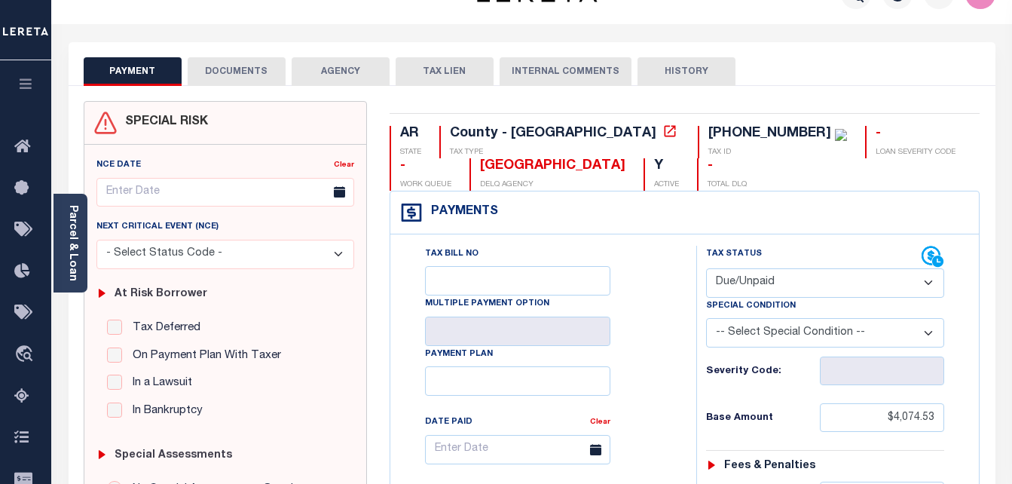
scroll to position [0, 0]
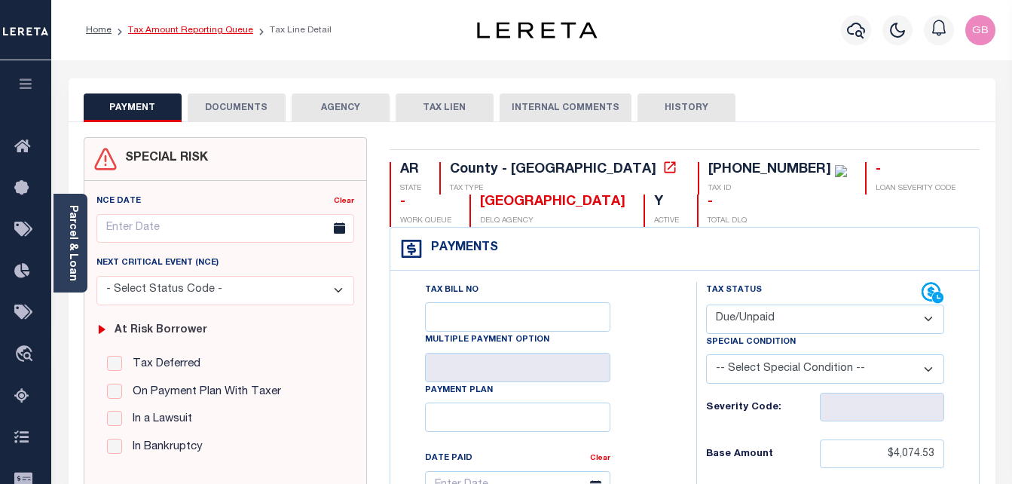
drag, startPoint x: 203, startPoint y: 33, endPoint x: 212, endPoint y: 50, distance: 18.5
click at [203, 33] on link "Tax Amount Reporting Queue" at bounding box center [190, 30] width 125 height 9
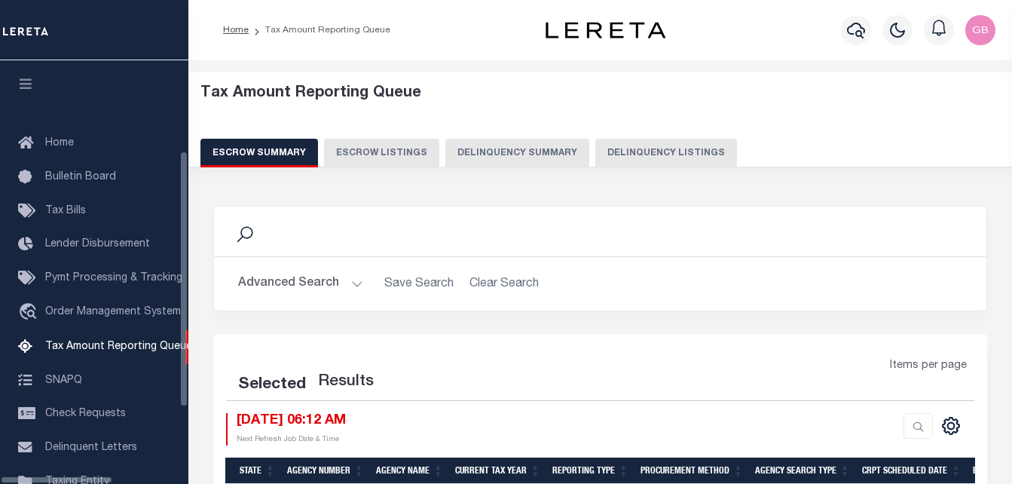
click at [607, 139] on button "Delinquency Listings" at bounding box center [666, 153] width 142 height 29
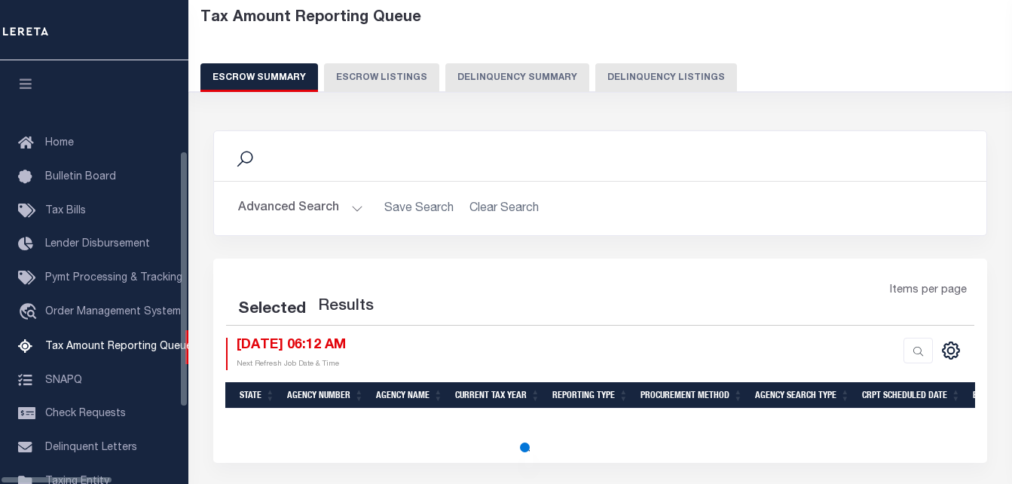
scroll to position [152, 0]
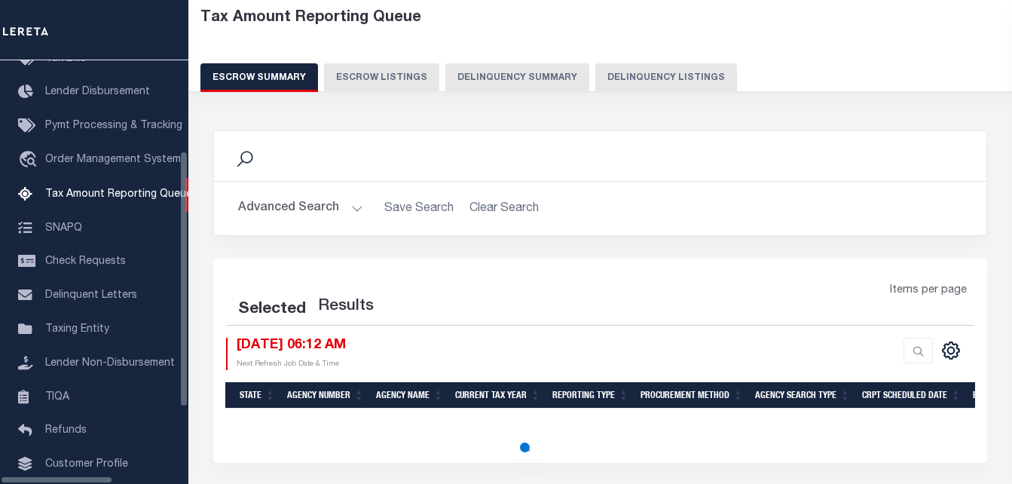
select select "100"
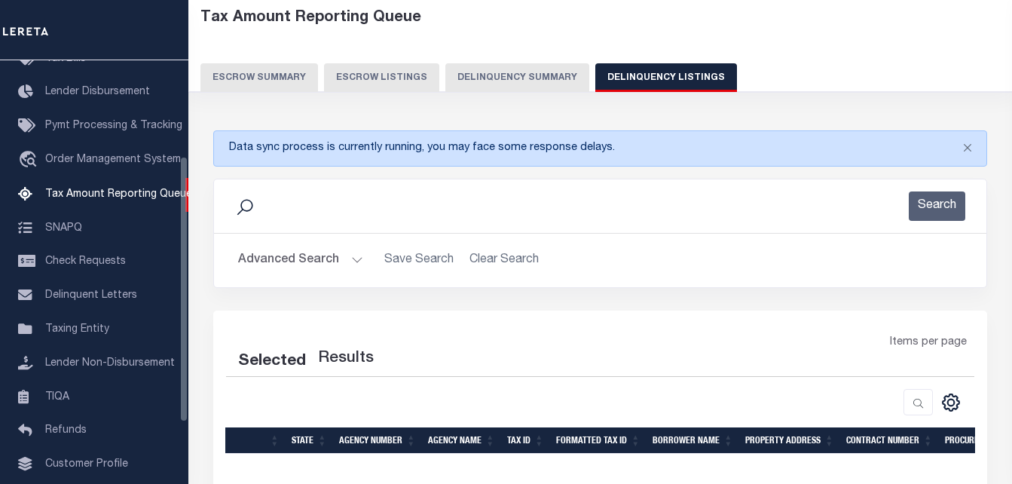
scroll to position [75, 0]
select select "100"
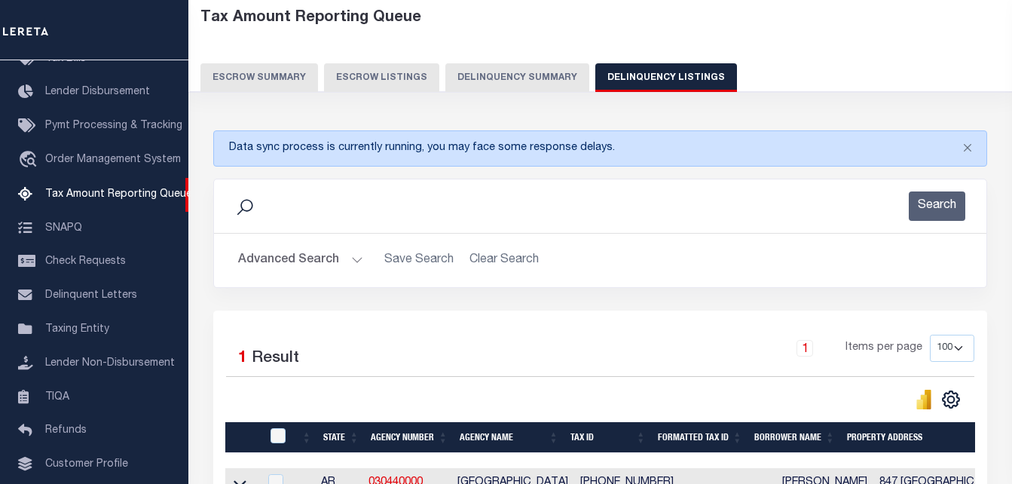
click at [342, 255] on button "Advanced Search" at bounding box center [300, 260] width 125 height 29
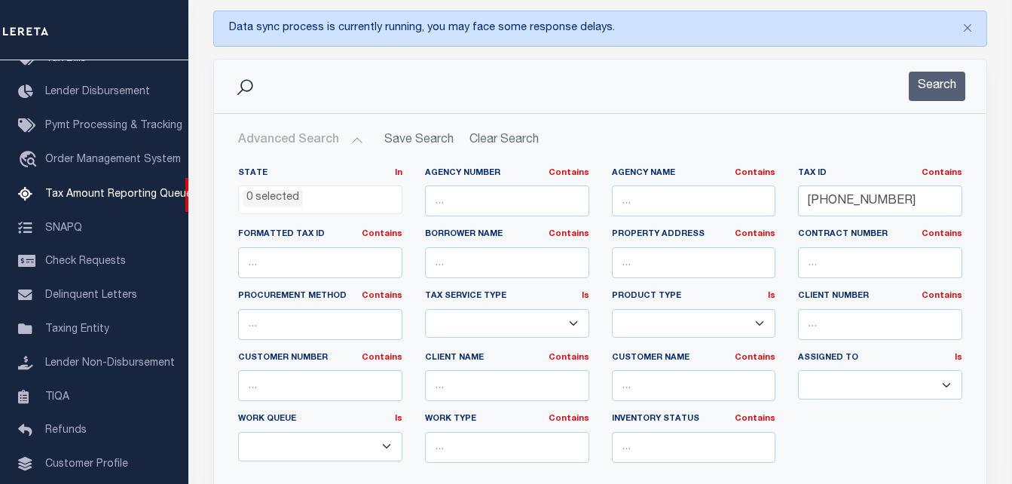
scroll to position [226, 0]
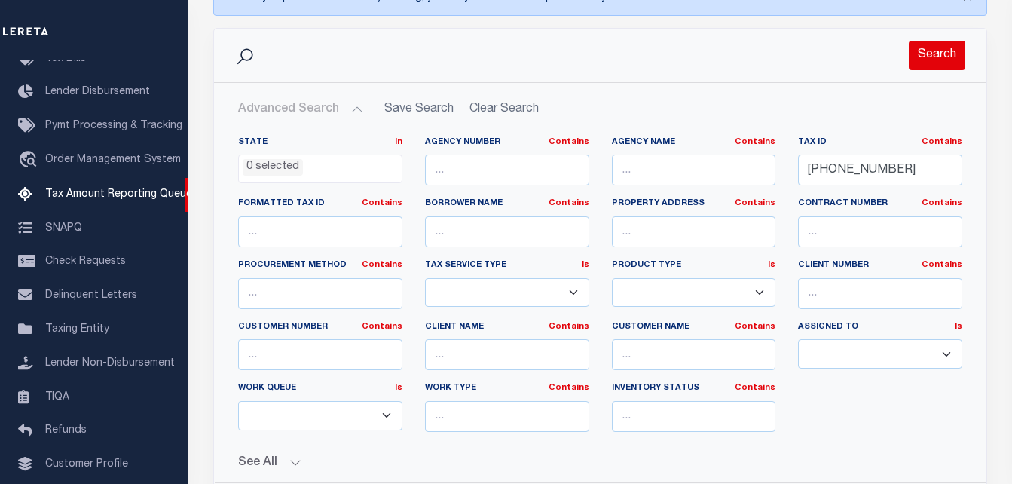
click at [937, 63] on button "Search" at bounding box center [936, 55] width 56 height 29
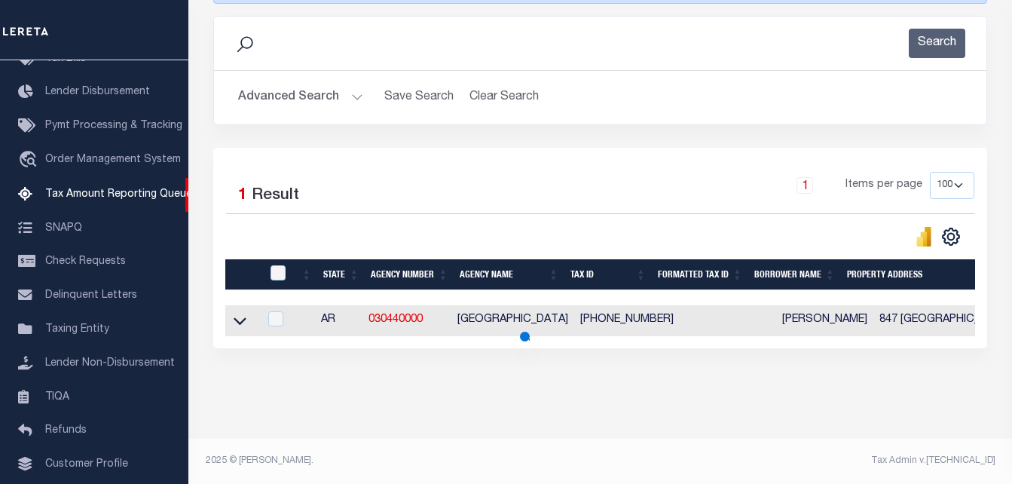
scroll to position [251, 0]
click at [240, 313] on icon at bounding box center [240, 321] width 13 height 16
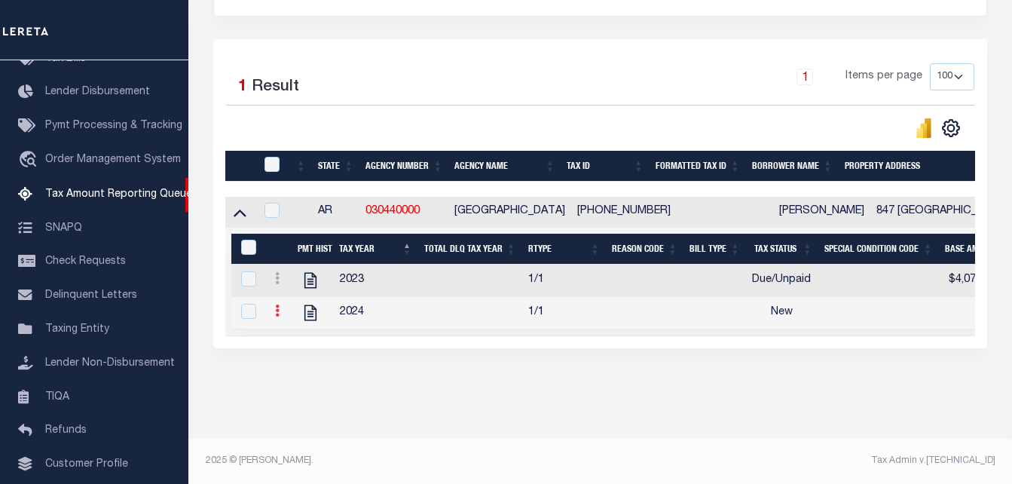
click at [282, 308] on link at bounding box center [277, 313] width 17 height 12
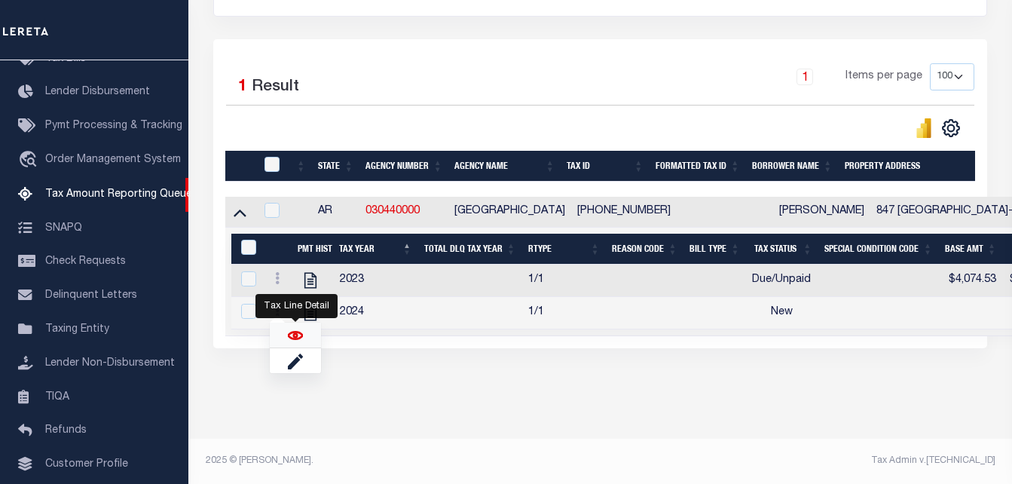
click at [302, 335] on img "" at bounding box center [295, 335] width 15 height 15
checkbox input "true"
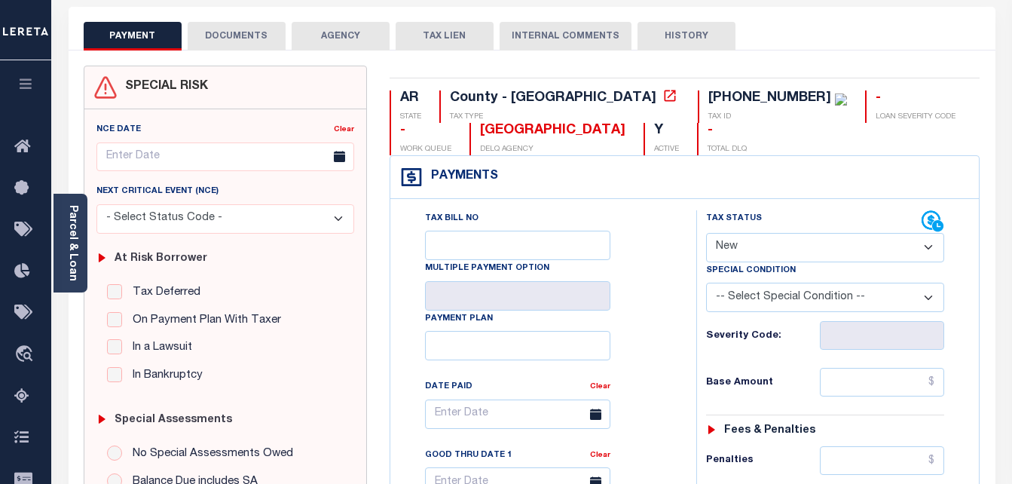
scroll to position [75, 0]
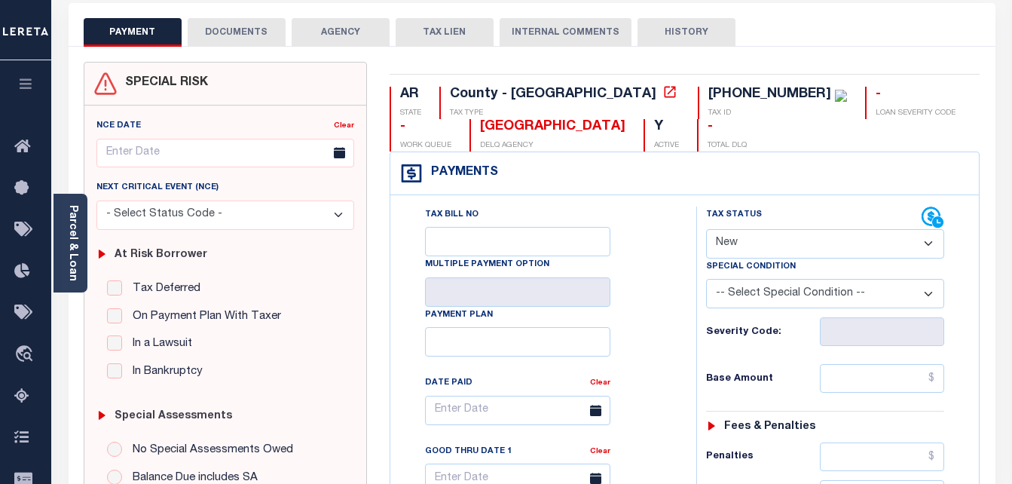
click at [752, 243] on select "- Select Status Code - Open Due/Unpaid Paid Incomplete No Tax Due Internal Refu…" at bounding box center [825, 243] width 239 height 29
select select "DUE"
click at [706, 230] on select "- Select Status Code - Open Due/Unpaid Paid Incomplete No Tax Due Internal Refu…" at bounding box center [825, 243] width 239 height 29
type input "[DATE]"
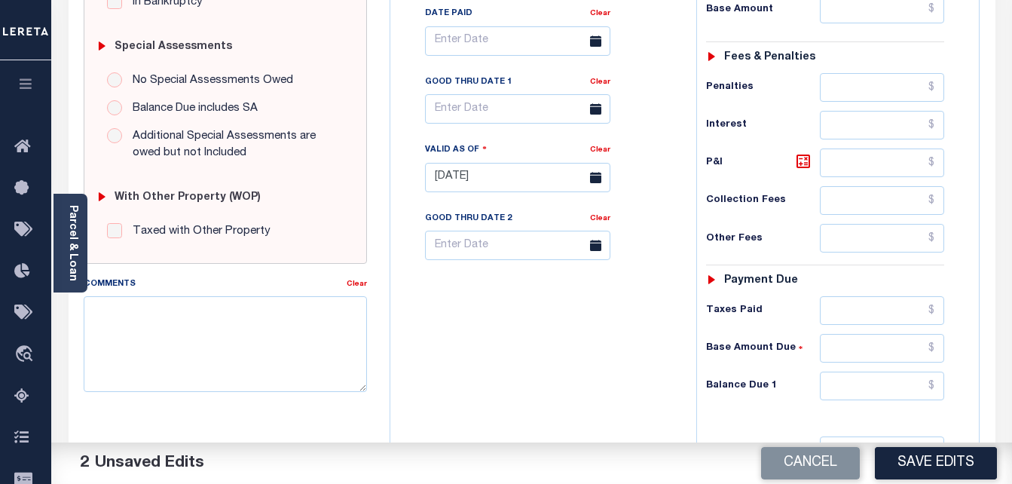
scroll to position [452, 0]
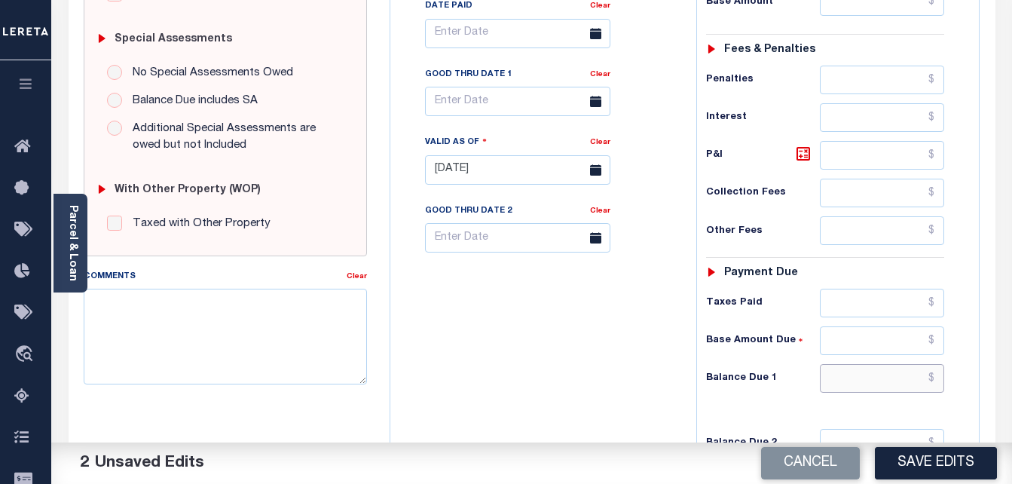
click at [933, 380] on input "text" at bounding box center [882, 378] width 124 height 29
click at [922, 380] on input "text" at bounding box center [882, 378] width 124 height 29
type input "$4,481.24"
click at [200, 347] on textarea "Comments" at bounding box center [226, 336] width 284 height 95
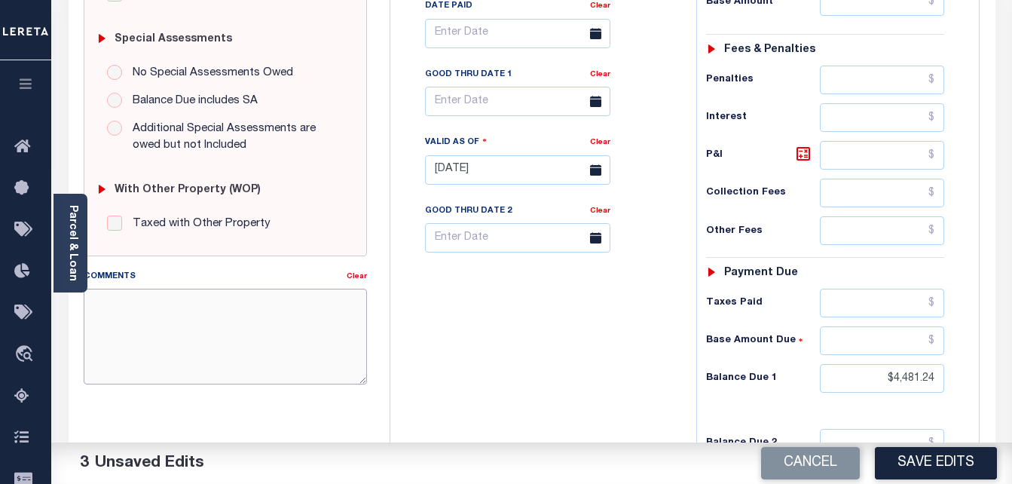
paste textarea "Spoke to TC Jesicca taxes paid current"
click at [93, 333] on textarea "Spoke to TC Jesicca taxes paid current" at bounding box center [226, 336] width 284 height 95
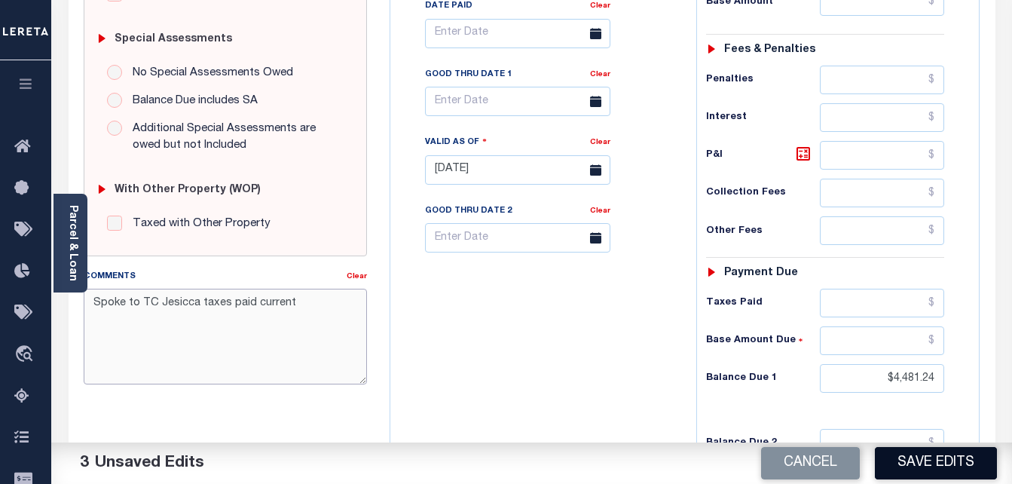
type textarea "Spoke to TC Jesicca taxes paid current"
click at [978, 473] on button "Save Edits" at bounding box center [936, 463] width 122 height 32
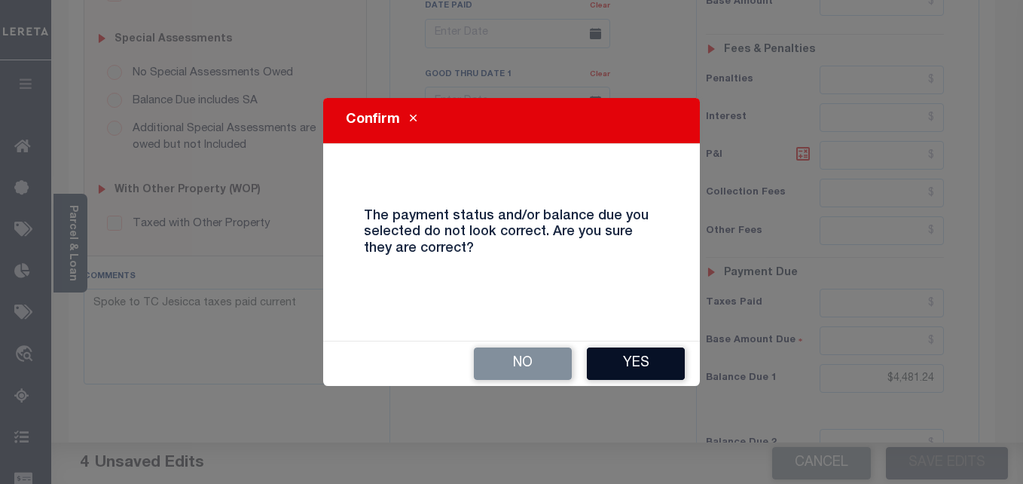
click at [622, 359] on button "Yes" at bounding box center [636, 363] width 98 height 32
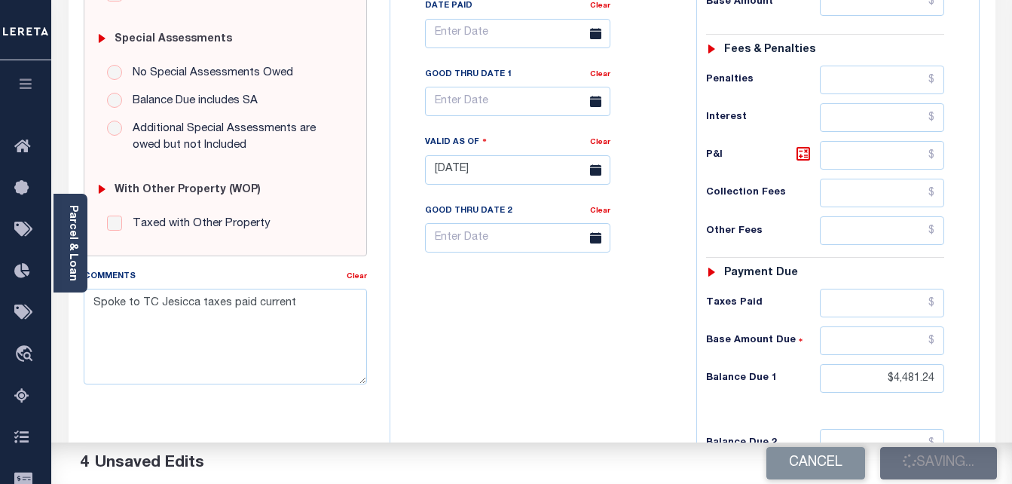
checkbox input "false"
type input "$4,481.24"
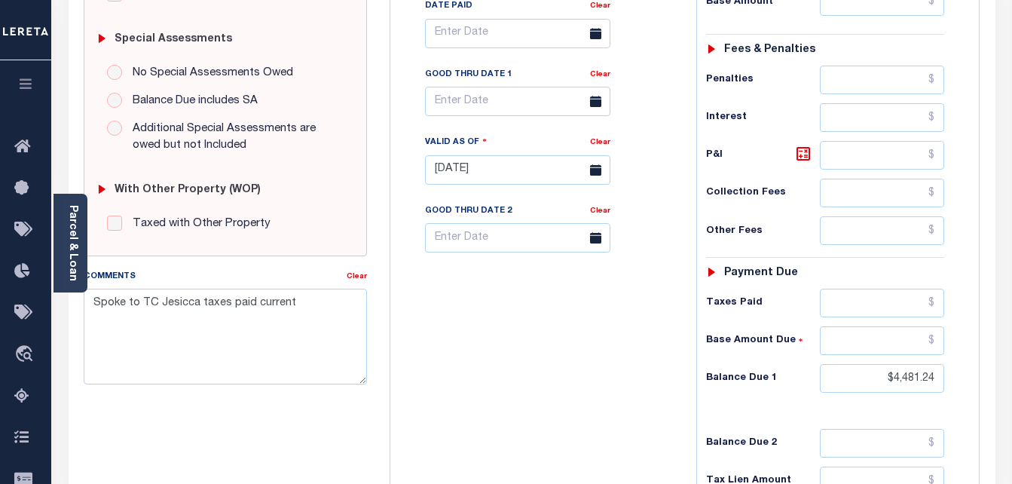
click at [609, 399] on div "Tax Bill No Multiple Payment Option Payment Plan Clear" at bounding box center [539, 162] width 291 height 665
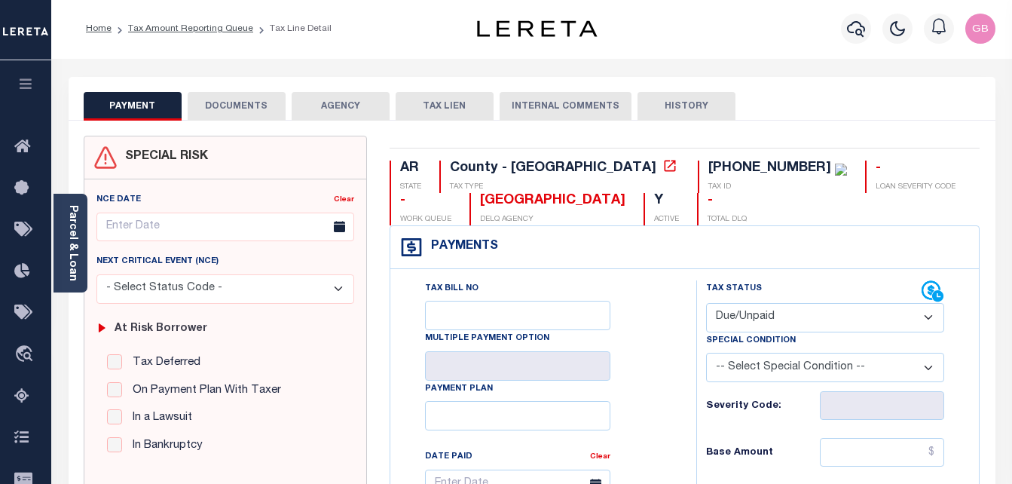
scroll to position [0, 0]
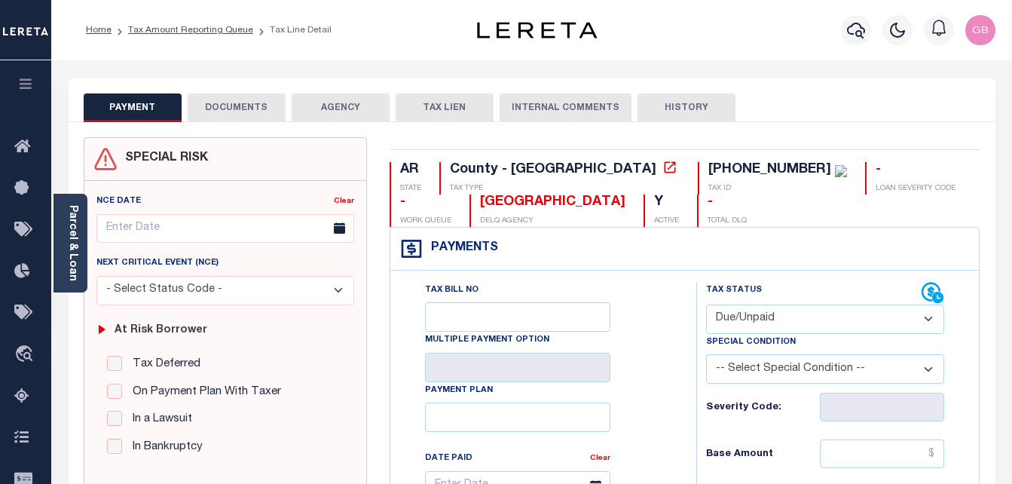
click at [708, 169] on div "[PHONE_NUMBER]" at bounding box center [769, 170] width 123 height 14
click at [708, 172] on div "[PHONE_NUMBER]" at bounding box center [769, 170] width 123 height 14
drag, startPoint x: 674, startPoint y: 173, endPoint x: 582, endPoint y: 173, distance: 91.9
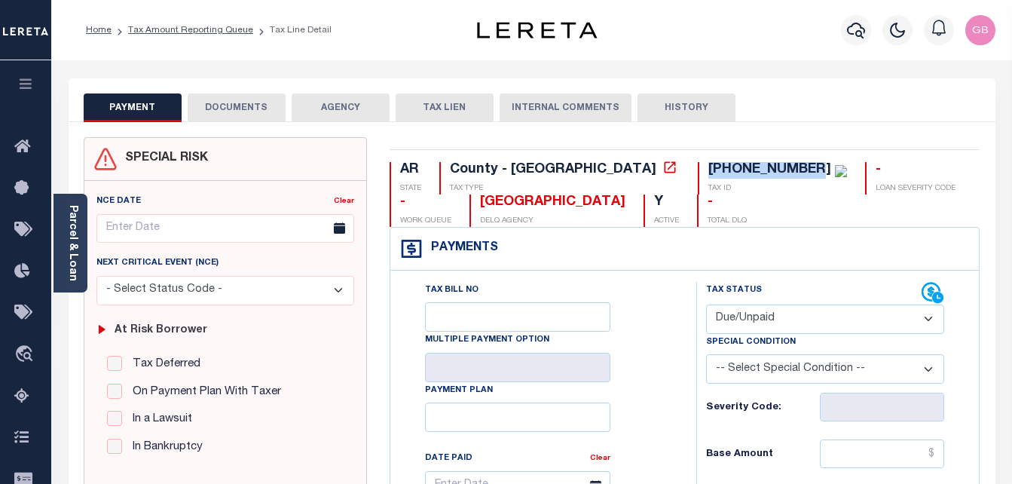
click at [708, 173] on div "[PHONE_NUMBER]" at bounding box center [769, 170] width 123 height 14
copy div "[PHONE_NUMBER]"
click at [215, 24] on li "Tax Amount Reporting Queue" at bounding box center [182, 30] width 142 height 14
click at [204, 29] on link "Tax Amount Reporting Queue" at bounding box center [190, 30] width 125 height 9
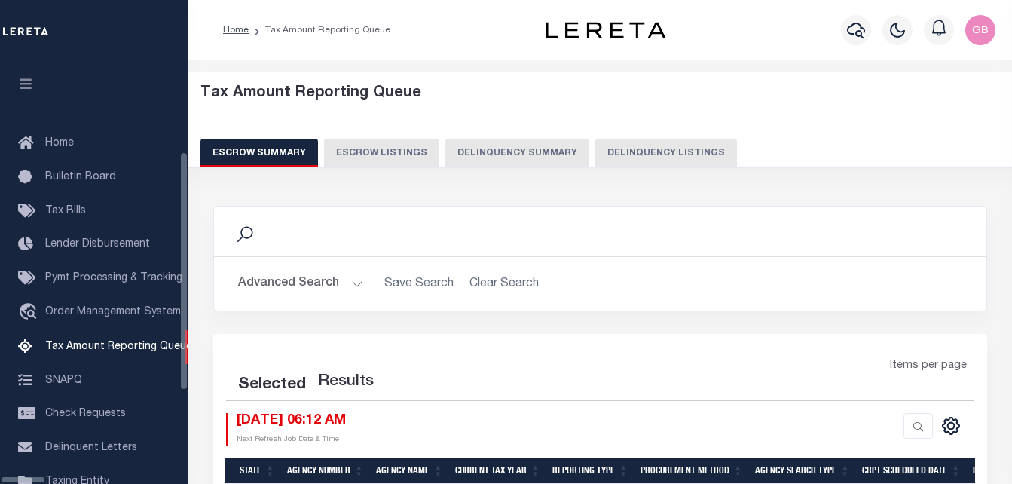
click at [595, 149] on button "Delinquency Listings" at bounding box center [666, 153] width 142 height 29
select select "100"
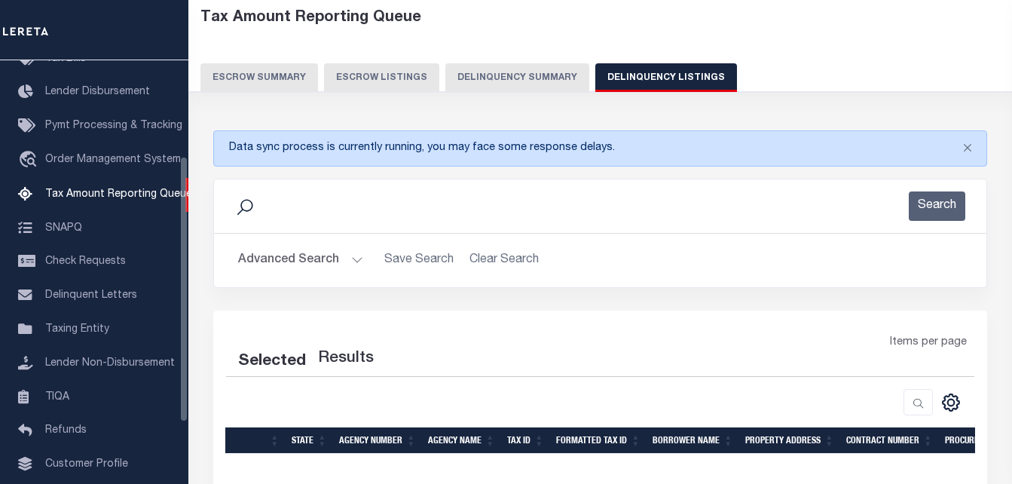
scroll to position [75, 0]
select select "100"
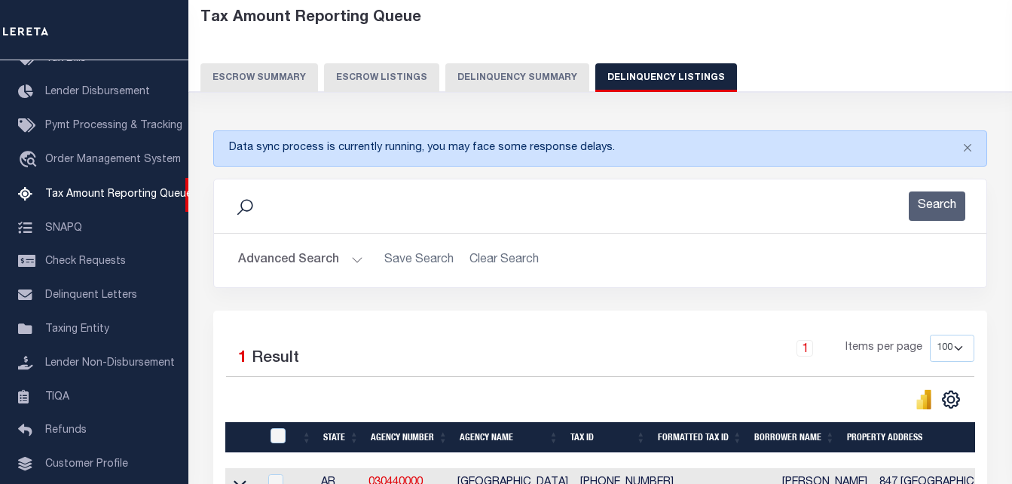
click at [351, 258] on button "Advanced Search" at bounding box center [300, 260] width 125 height 29
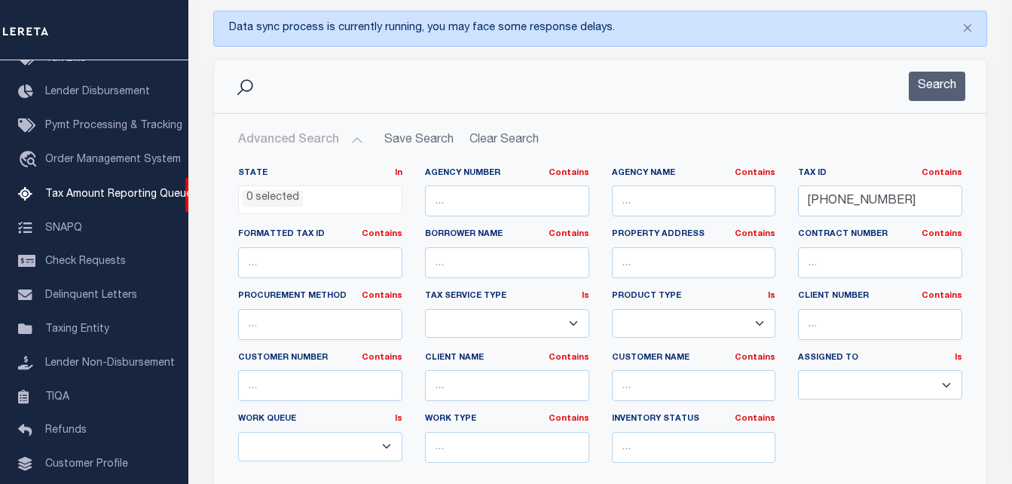
scroll to position [226, 0]
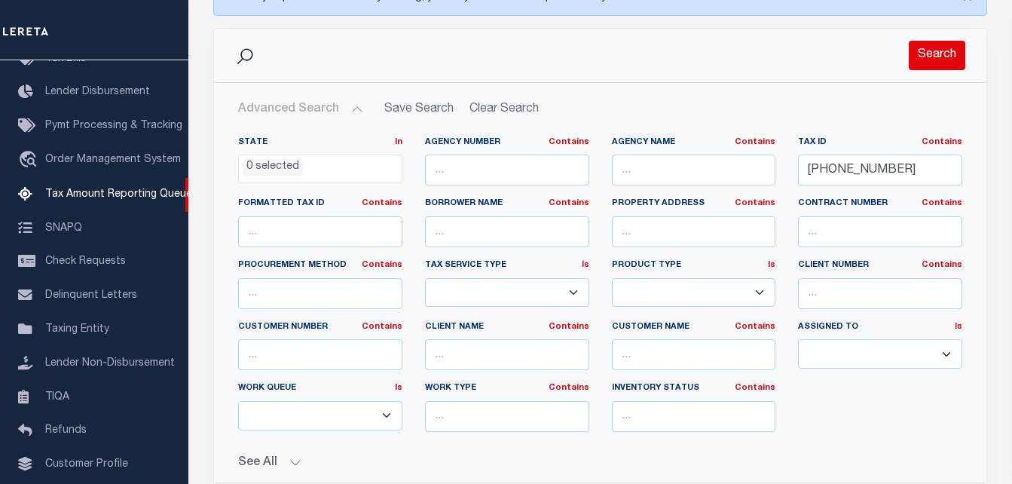
click at [936, 63] on button "Search" at bounding box center [936, 55] width 56 height 29
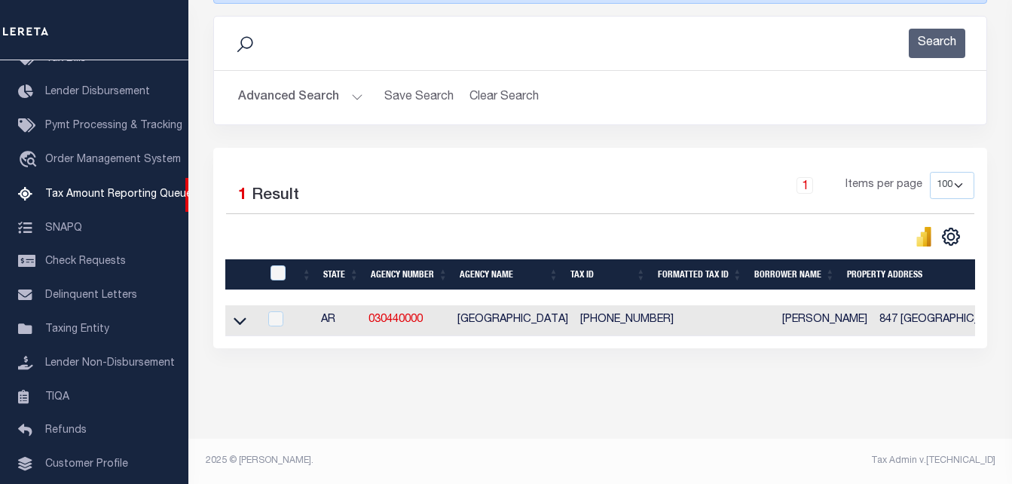
scroll to position [251, 0]
click at [243, 317] on icon at bounding box center [240, 321] width 13 height 8
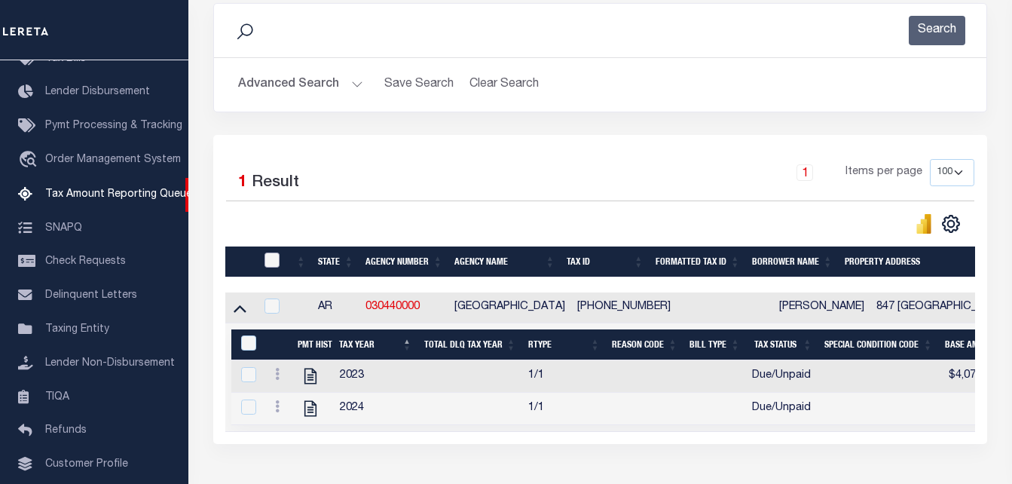
click at [277, 260] on input "checkbox" at bounding box center [271, 259] width 15 height 15
checkbox input "true"
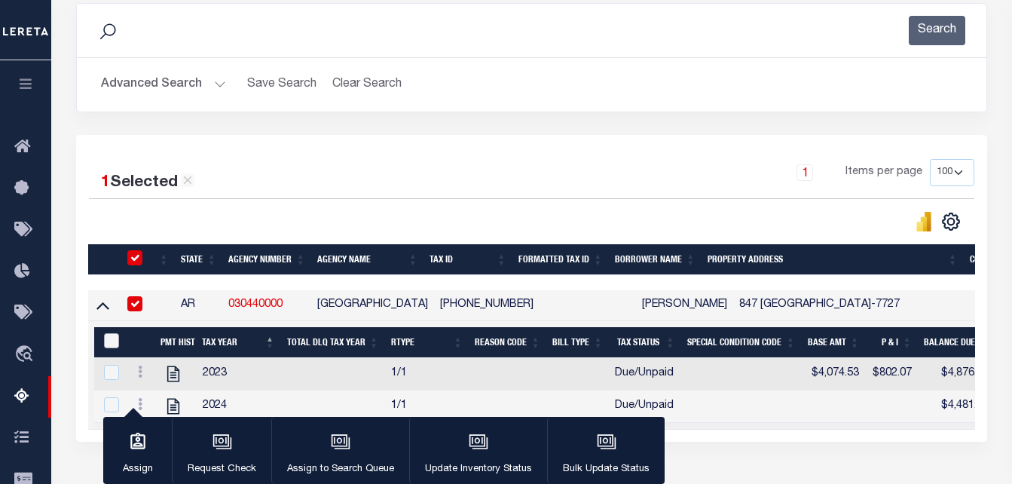
click at [114, 341] on input "&nbsp;" at bounding box center [111, 340] width 15 height 15
checkbox input "true"
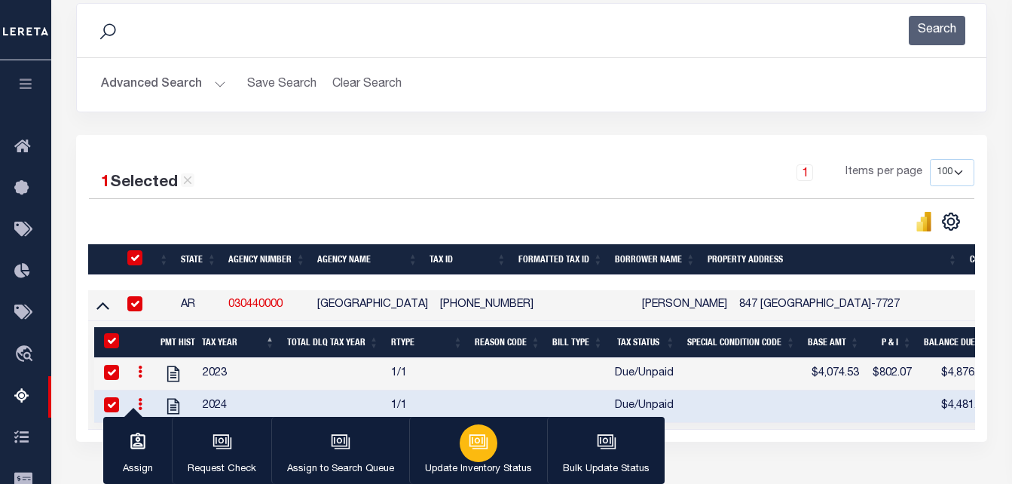
click at [460, 442] on div "button" at bounding box center [479, 443] width 38 height 38
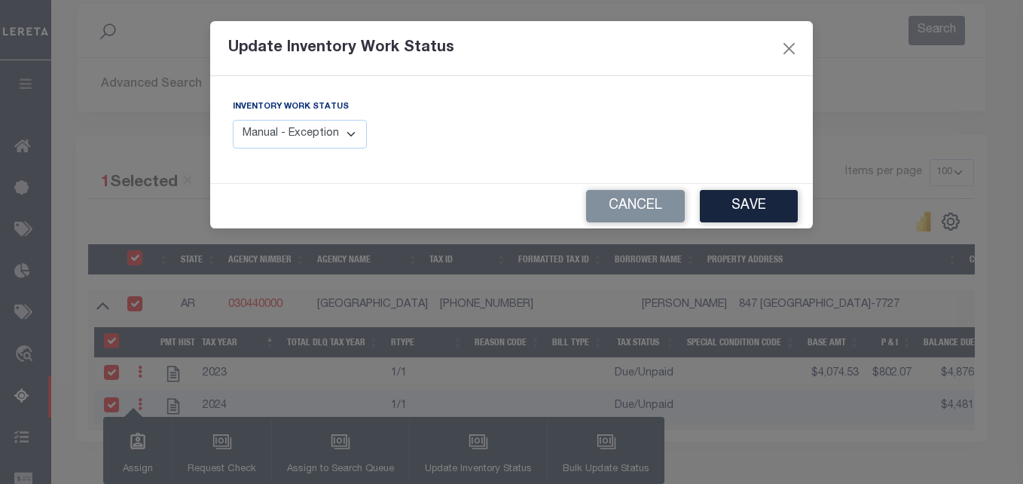
click at [311, 145] on select "Manual - Exception Pended - Awaiting Search Late Add Exception Completed" at bounding box center [300, 134] width 134 height 29
select select "4"
click at [233, 120] on select "Manual - Exception Pended - Awaiting Search Late Add Exception Completed" at bounding box center [300, 134] width 134 height 29
click at [789, 205] on button "Save" at bounding box center [749, 206] width 98 height 32
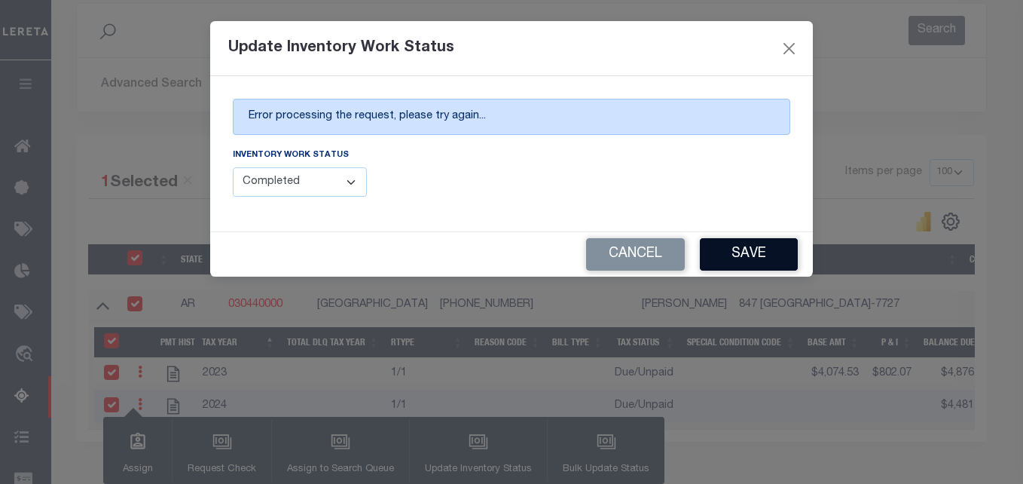
click at [733, 256] on button "Save" at bounding box center [749, 254] width 98 height 32
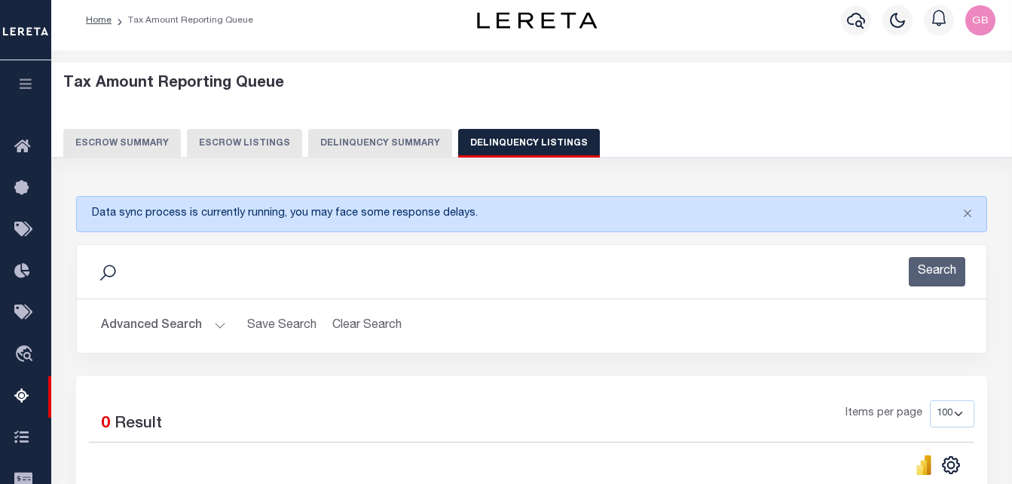
scroll to position [0, 0]
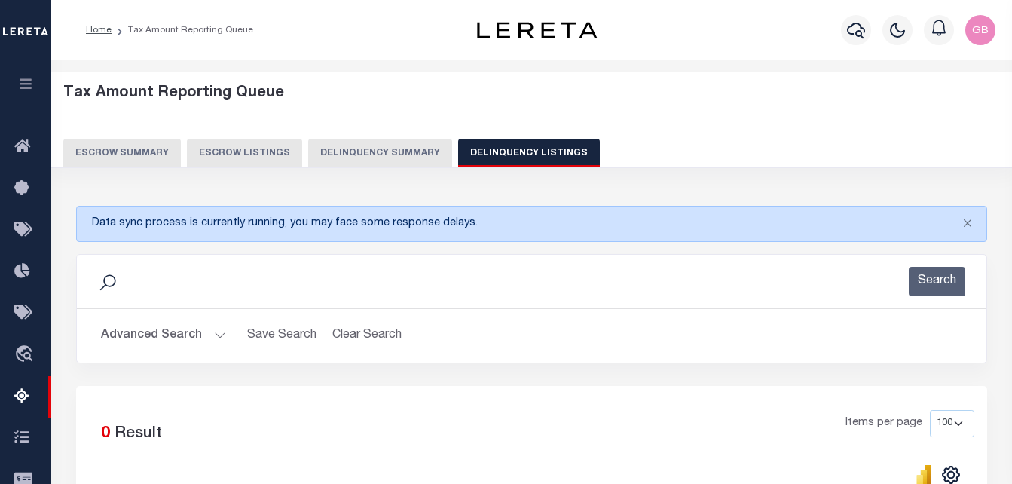
click at [220, 333] on button "Advanced Search" at bounding box center [163, 335] width 125 height 29
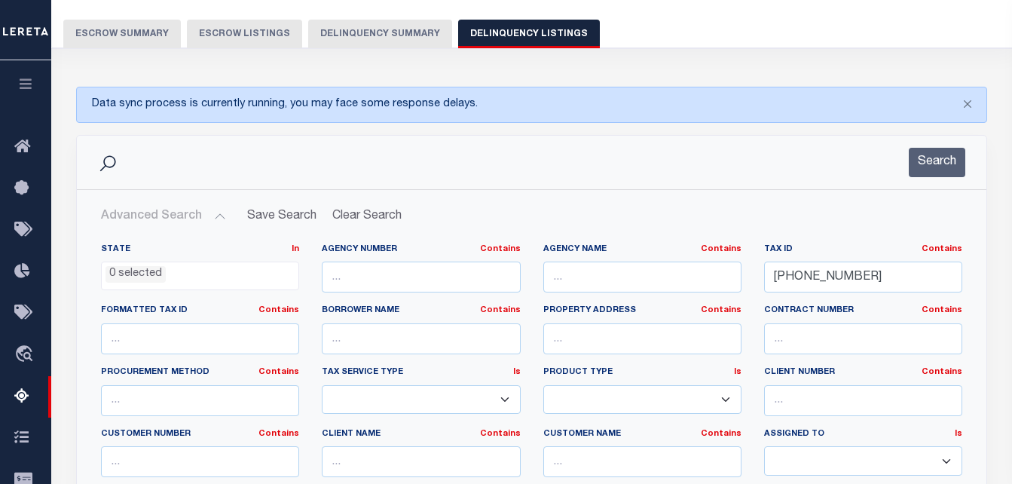
scroll to position [151, 0]
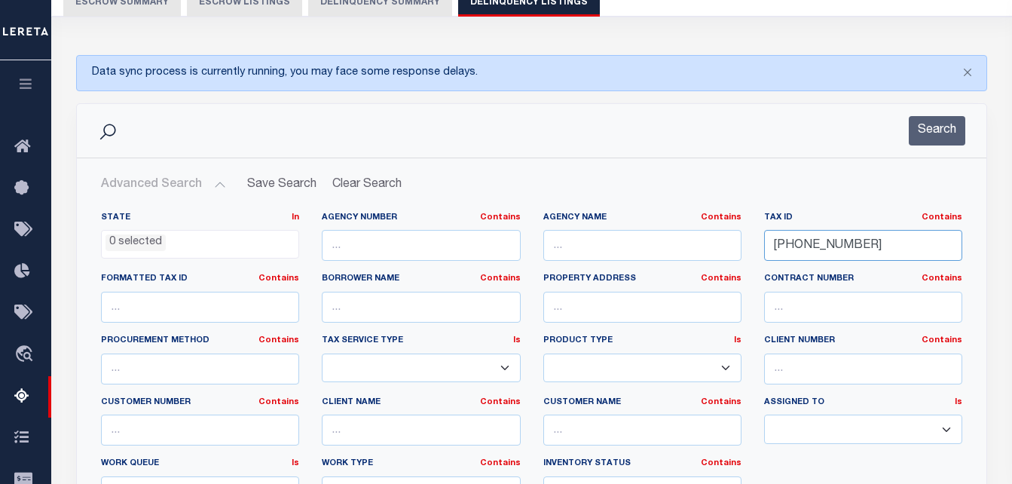
click at [805, 251] on input "001-14088-001" at bounding box center [863, 245] width 198 height 31
paste input "R00001073920"
type input "R00001073920001"
click at [935, 126] on button "Search" at bounding box center [936, 130] width 56 height 29
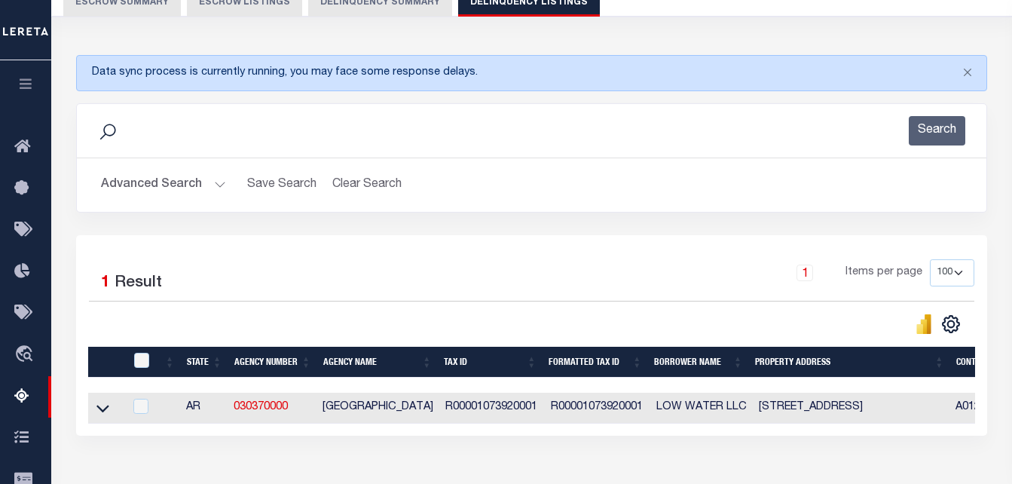
scroll to position [301, 0]
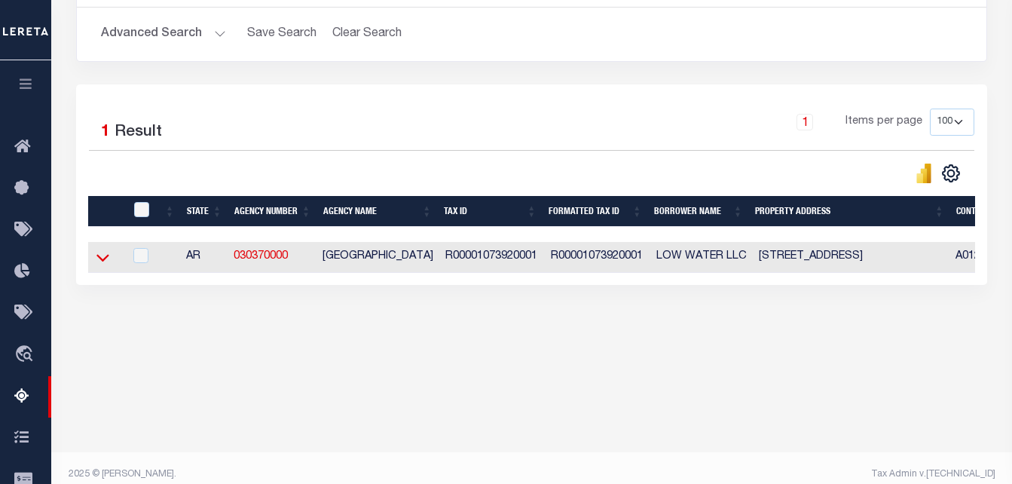
click at [103, 257] on icon at bounding box center [102, 257] width 13 height 16
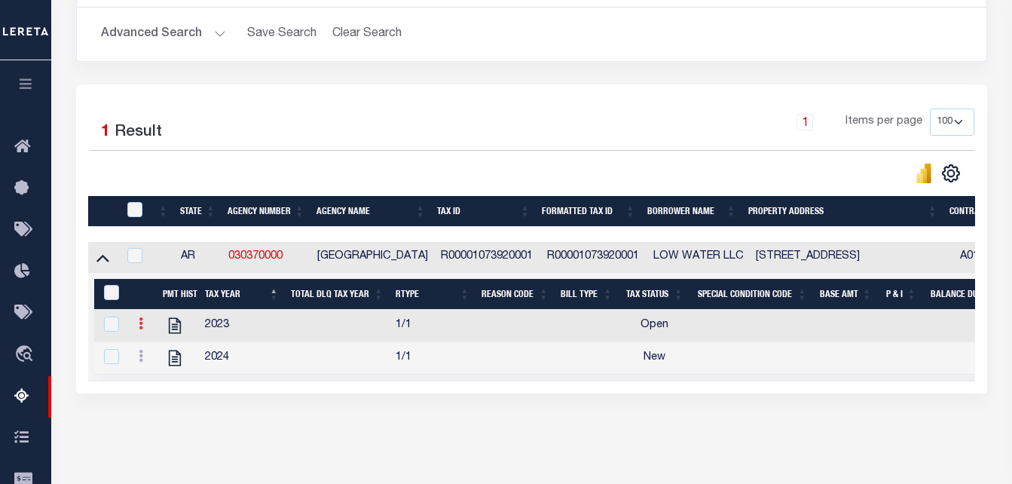
click at [140, 331] on link at bounding box center [141, 325] width 17 height 12
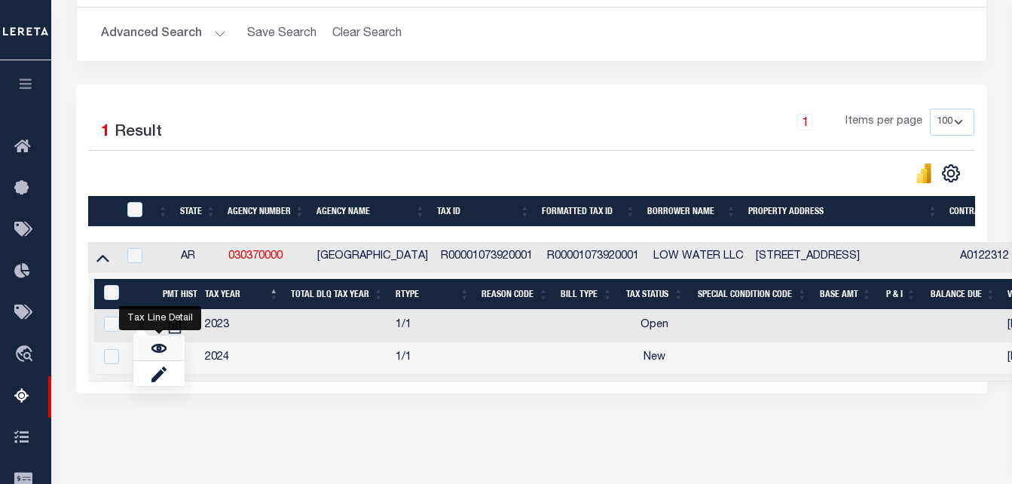
click at [150, 344] on link "" at bounding box center [158, 347] width 51 height 25
checkbox input "false"
checkbox input "true"
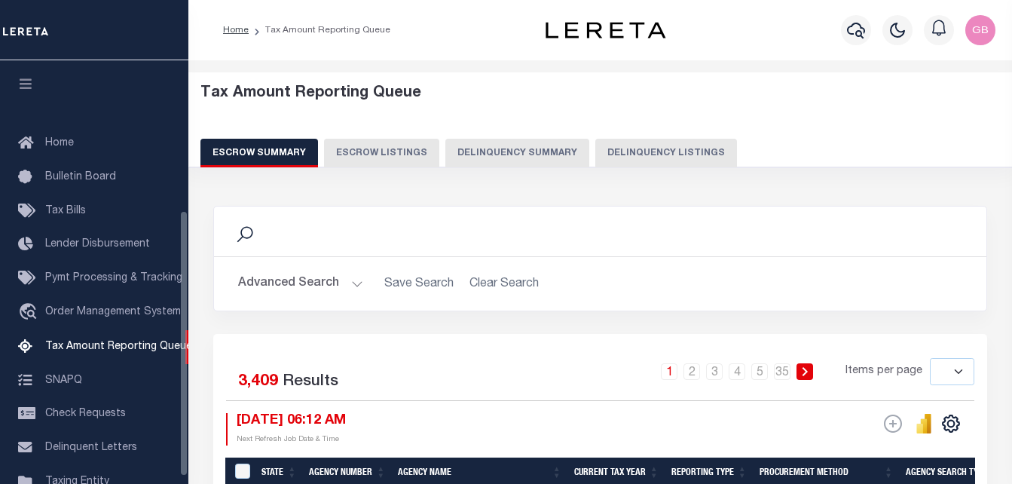
select select
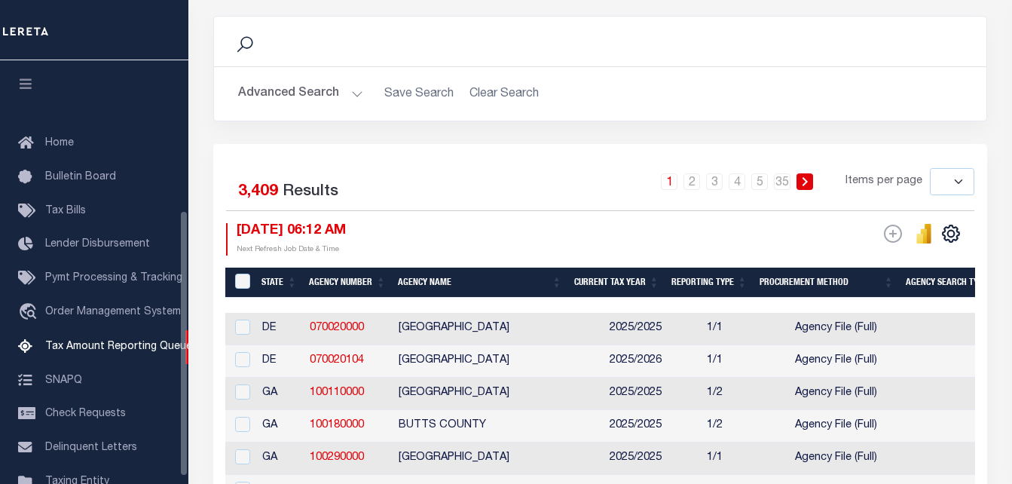
scroll to position [239, 0]
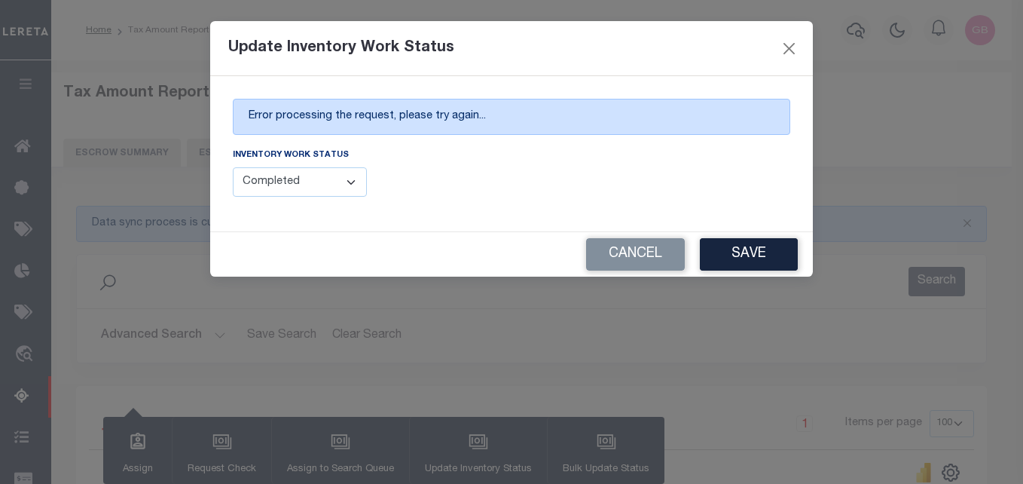
select select "100"
select select "4"
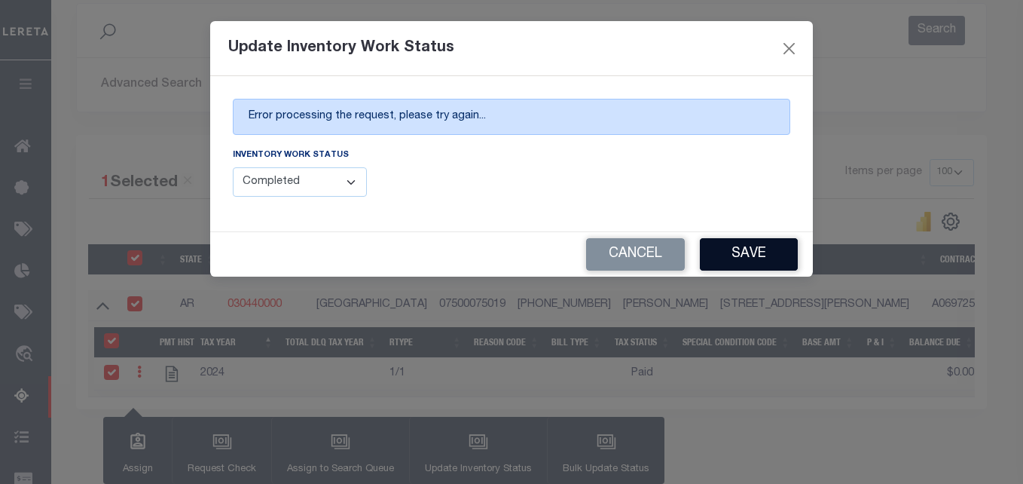
scroll to position [251, 0]
click at [732, 250] on button "Save" at bounding box center [749, 254] width 98 height 32
